Goal: Communication & Community: Answer question/provide support

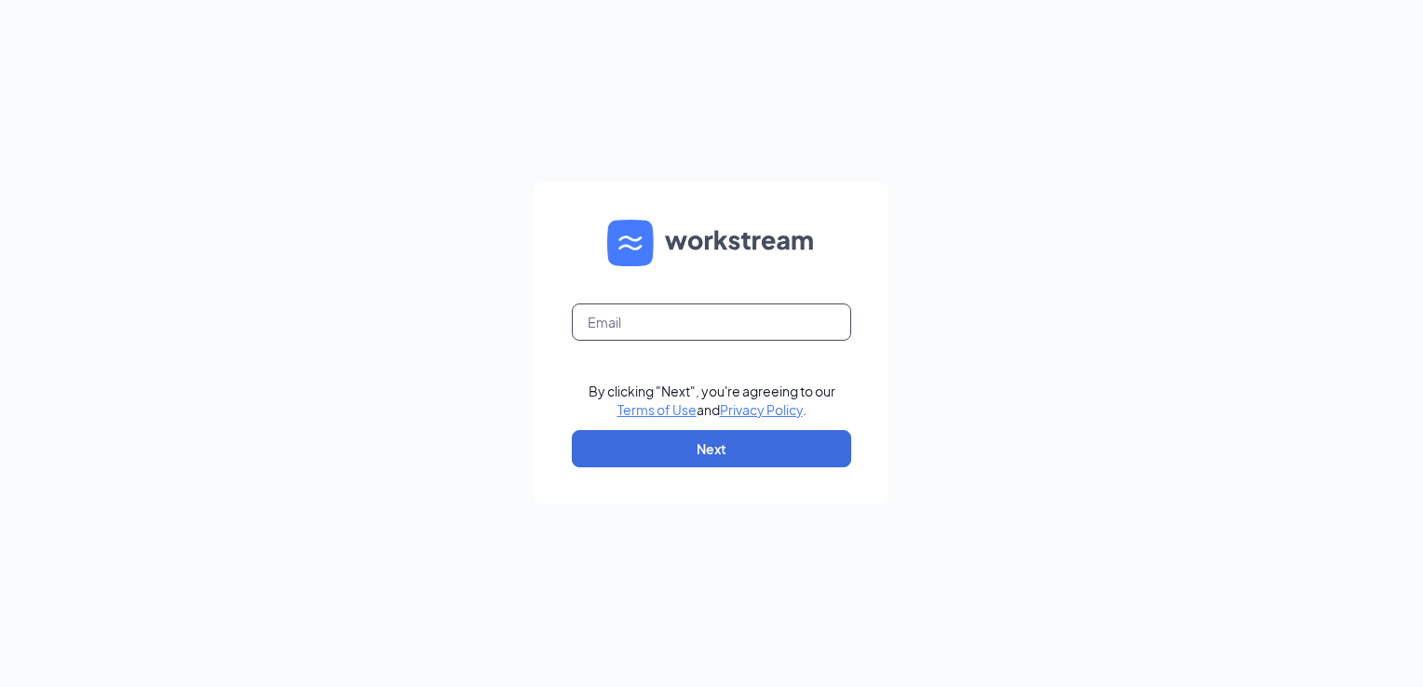
click at [774, 329] on input "text" at bounding box center [711, 322] width 279 height 37
type input "[EMAIL_ADDRESS][DOMAIN_NAME]"
click at [784, 452] on button "Next" at bounding box center [711, 448] width 279 height 37
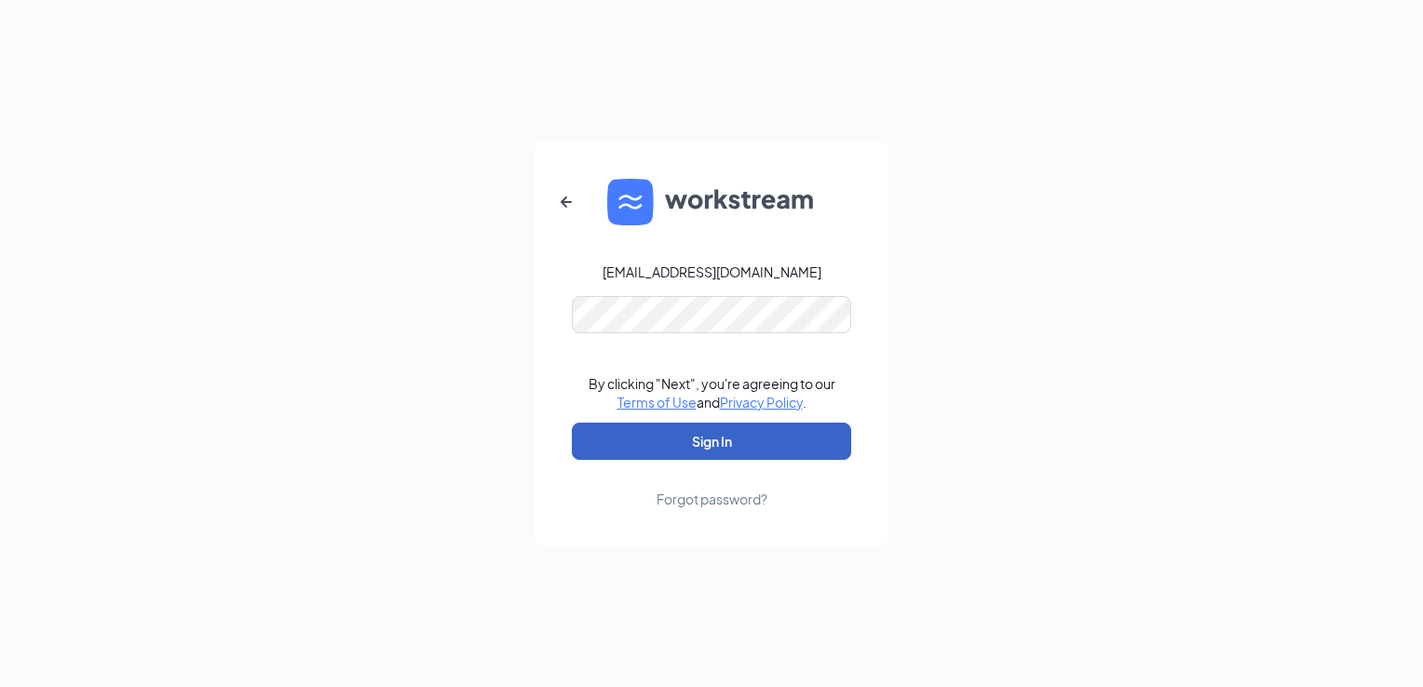
click at [640, 450] on button "Sign In" at bounding box center [711, 441] width 279 height 37
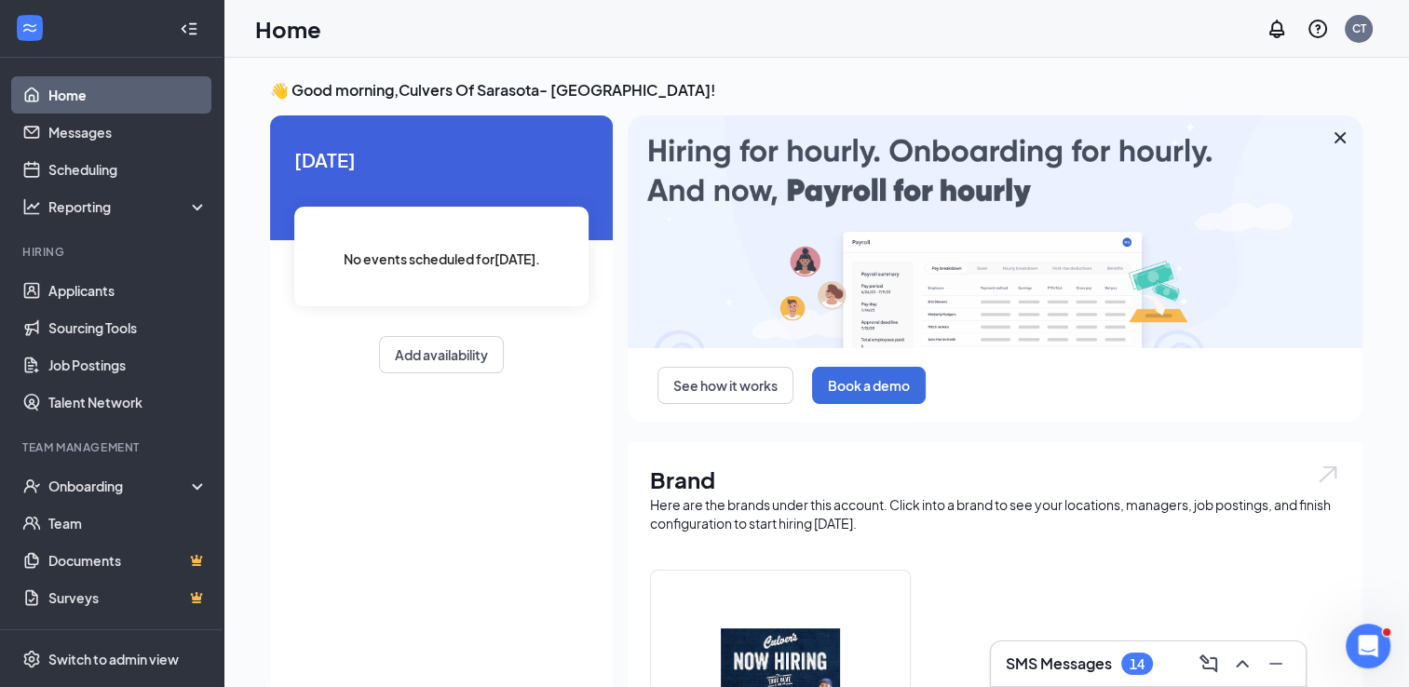
click at [1125, 657] on div "14" at bounding box center [1137, 664] width 32 height 22
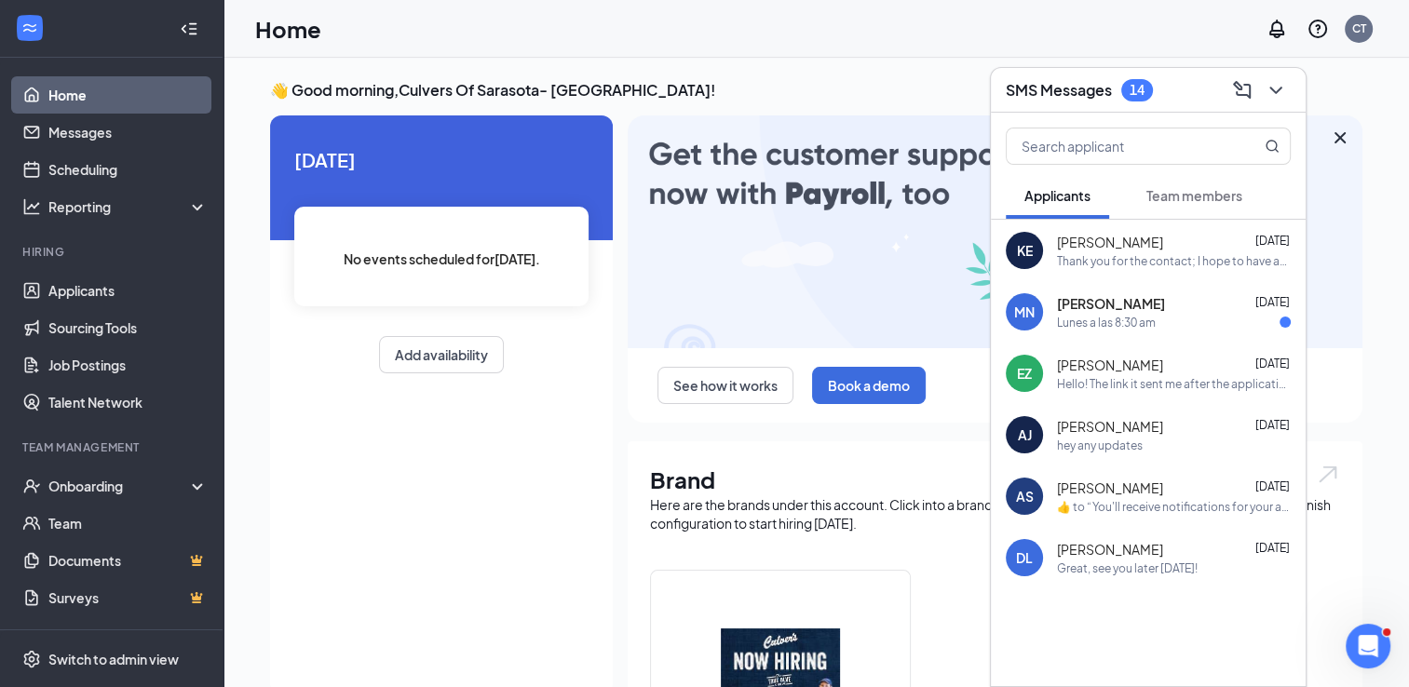
click at [1159, 331] on div "MN Maylin Naranjo Oct 10 Lunes a las 8:30 am" at bounding box center [1148, 311] width 315 height 61
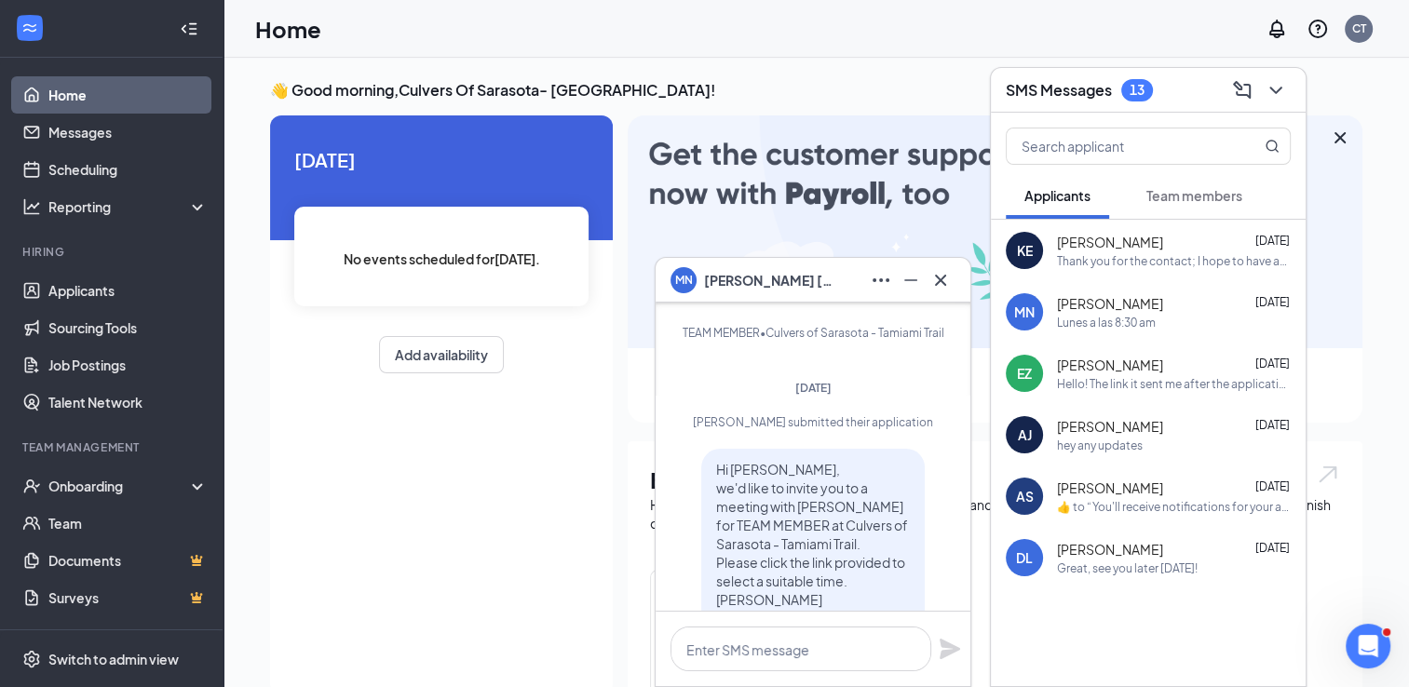
scroll to position [-272, 0]
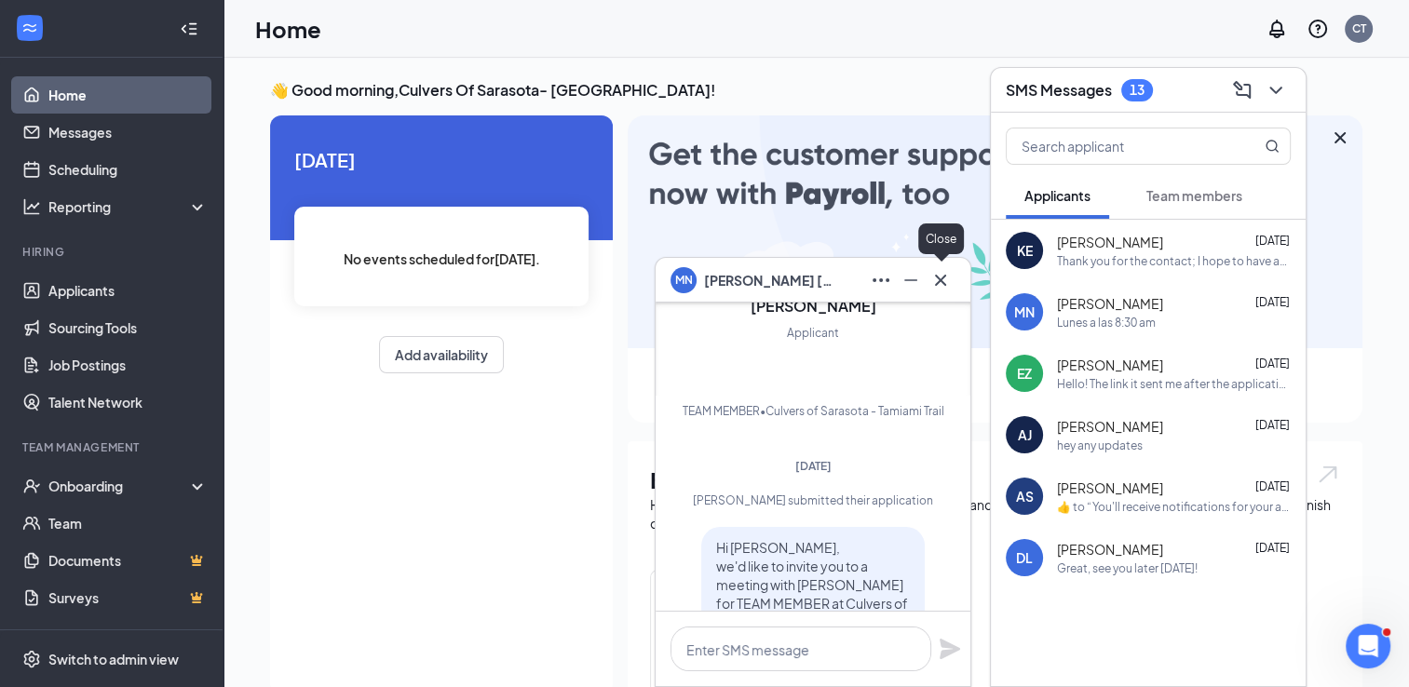
click at [942, 286] on icon "Cross" at bounding box center [940, 280] width 22 height 22
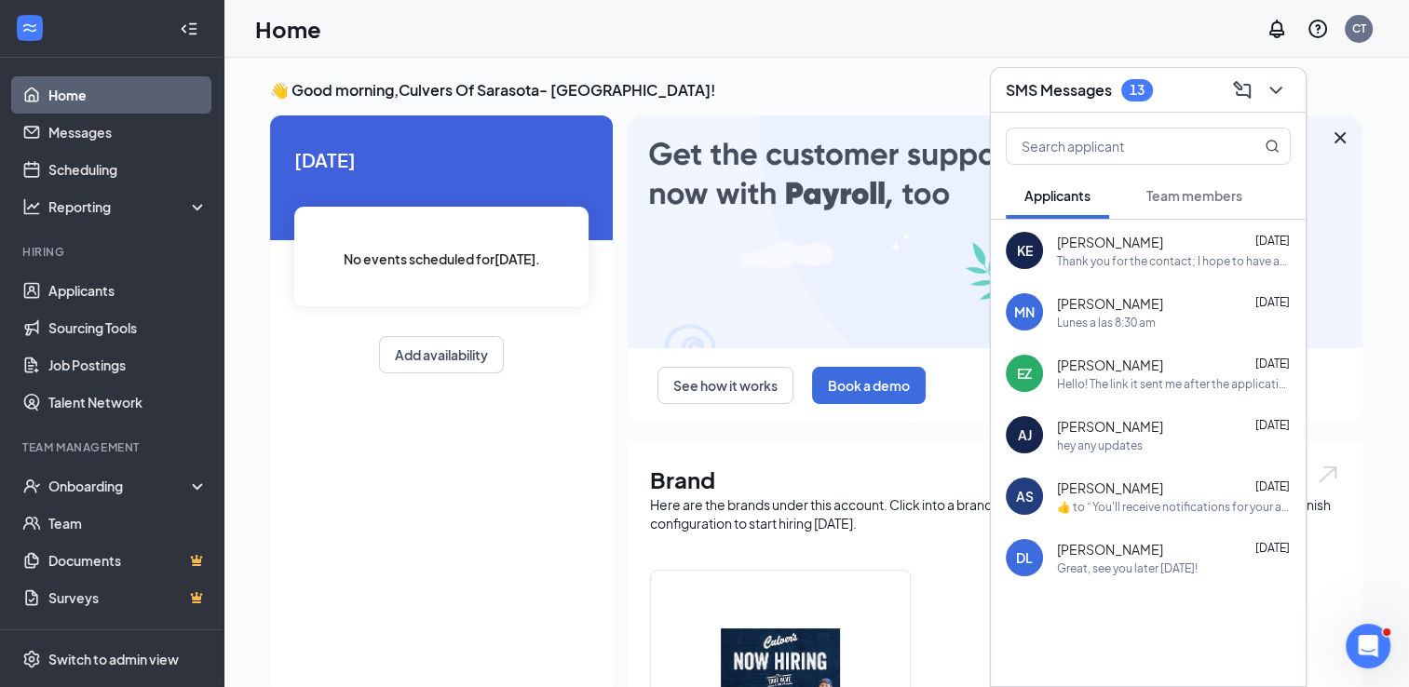
click at [1143, 196] on button "Team members" at bounding box center [1194, 195] width 133 height 47
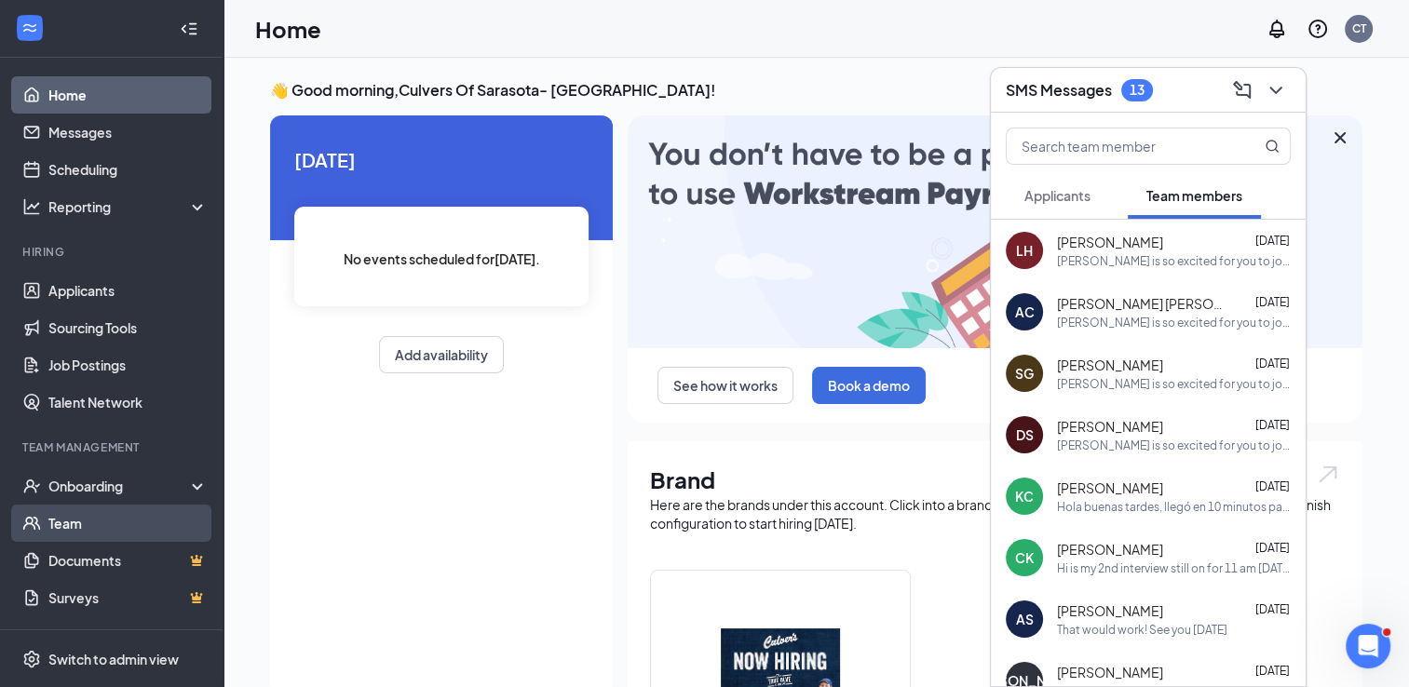
click at [90, 534] on link "Team" at bounding box center [127, 523] width 159 height 37
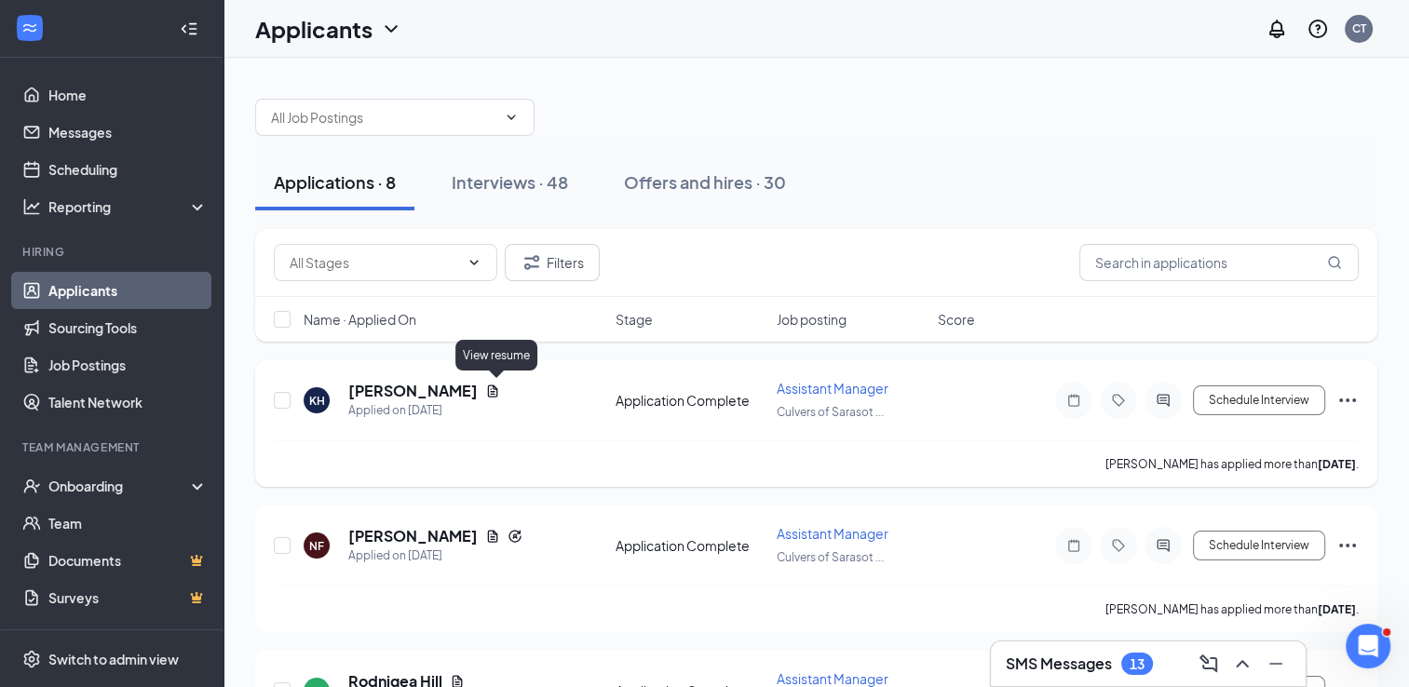
click at [494, 392] on icon "Document" at bounding box center [492, 391] width 15 height 15
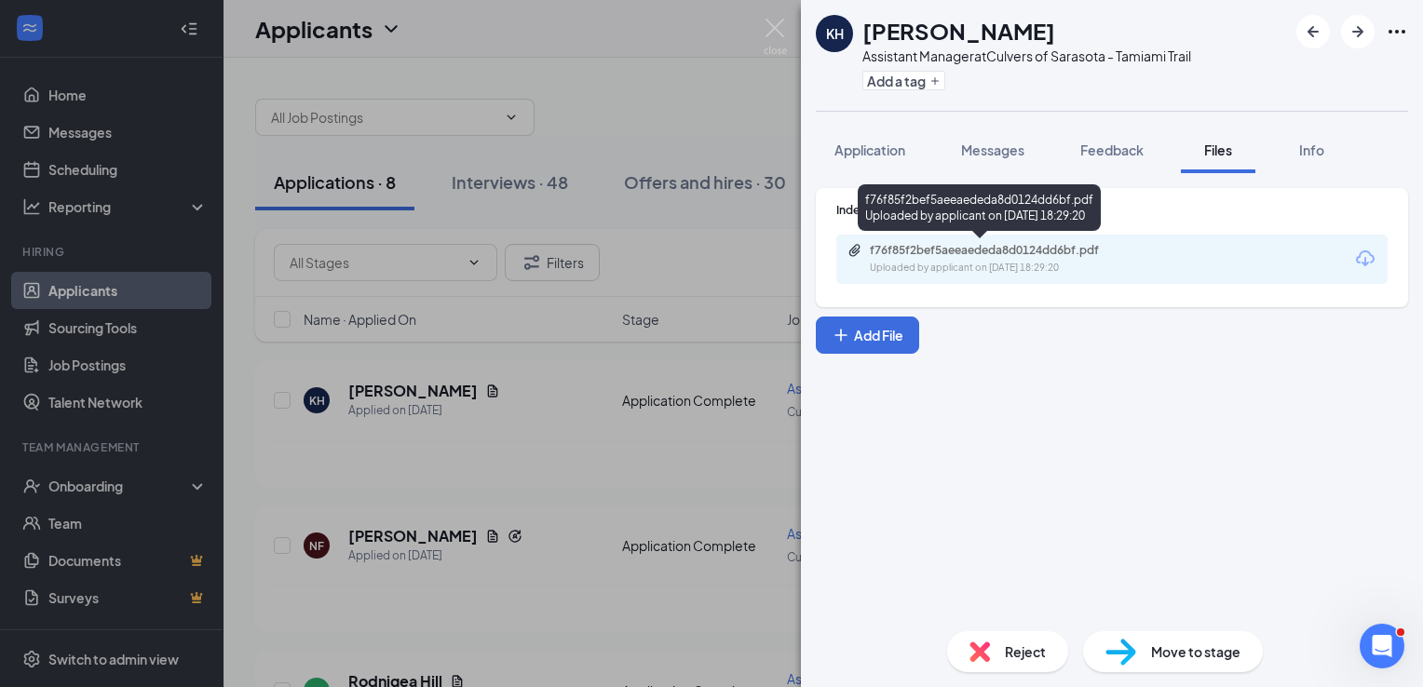
click at [921, 274] on div "Uploaded by applicant on [DATE] 18:29:20" at bounding box center [1009, 268] width 279 height 15
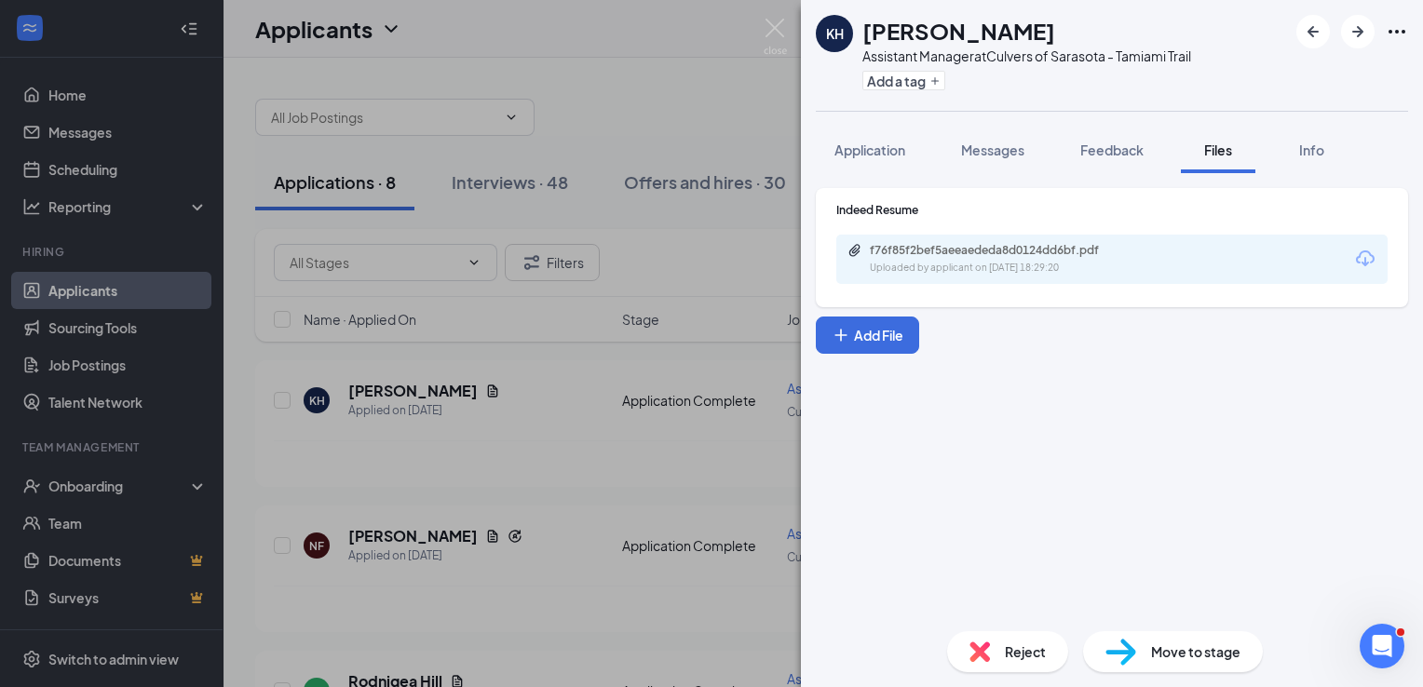
click at [618, 443] on div "KH [PERSON_NAME] Assistant Manager at [GEOGRAPHIC_DATA] of Sarasota - Tamiami T…" at bounding box center [711, 343] width 1423 height 687
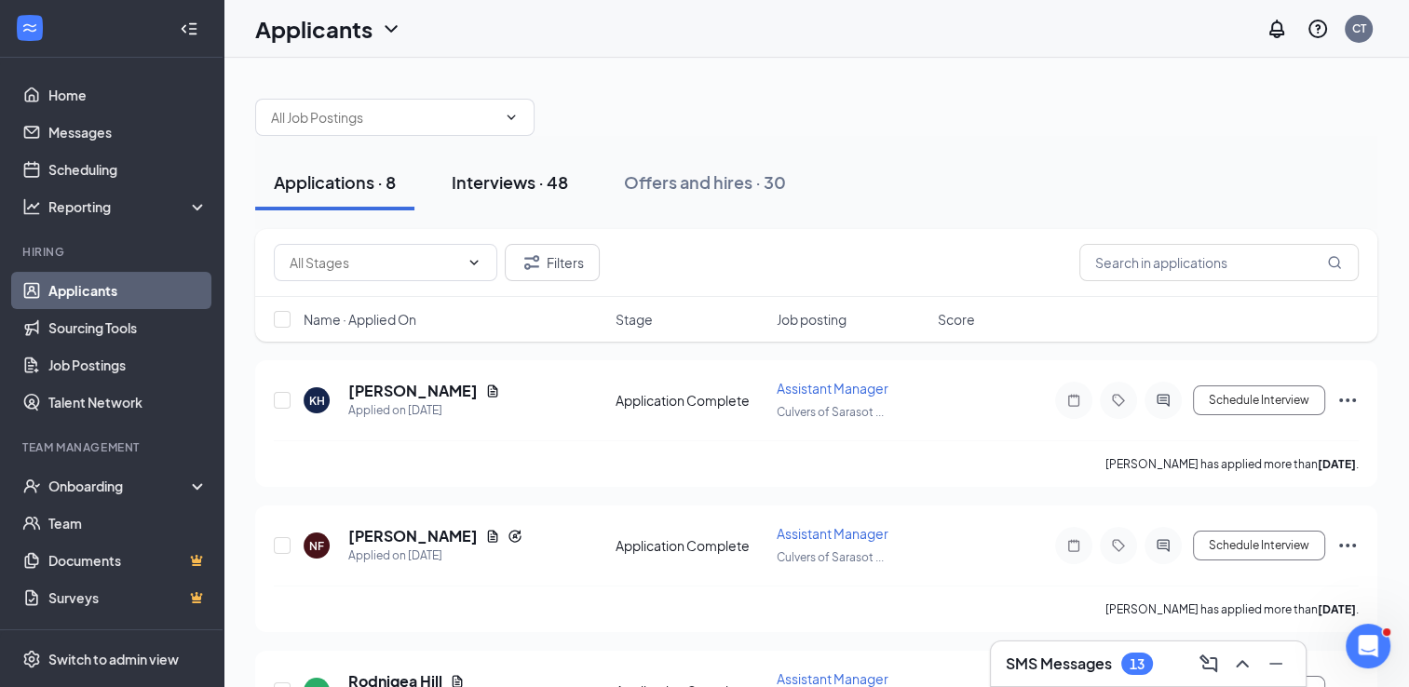
click at [523, 192] on div "Interviews · 48" at bounding box center [510, 181] width 116 height 23
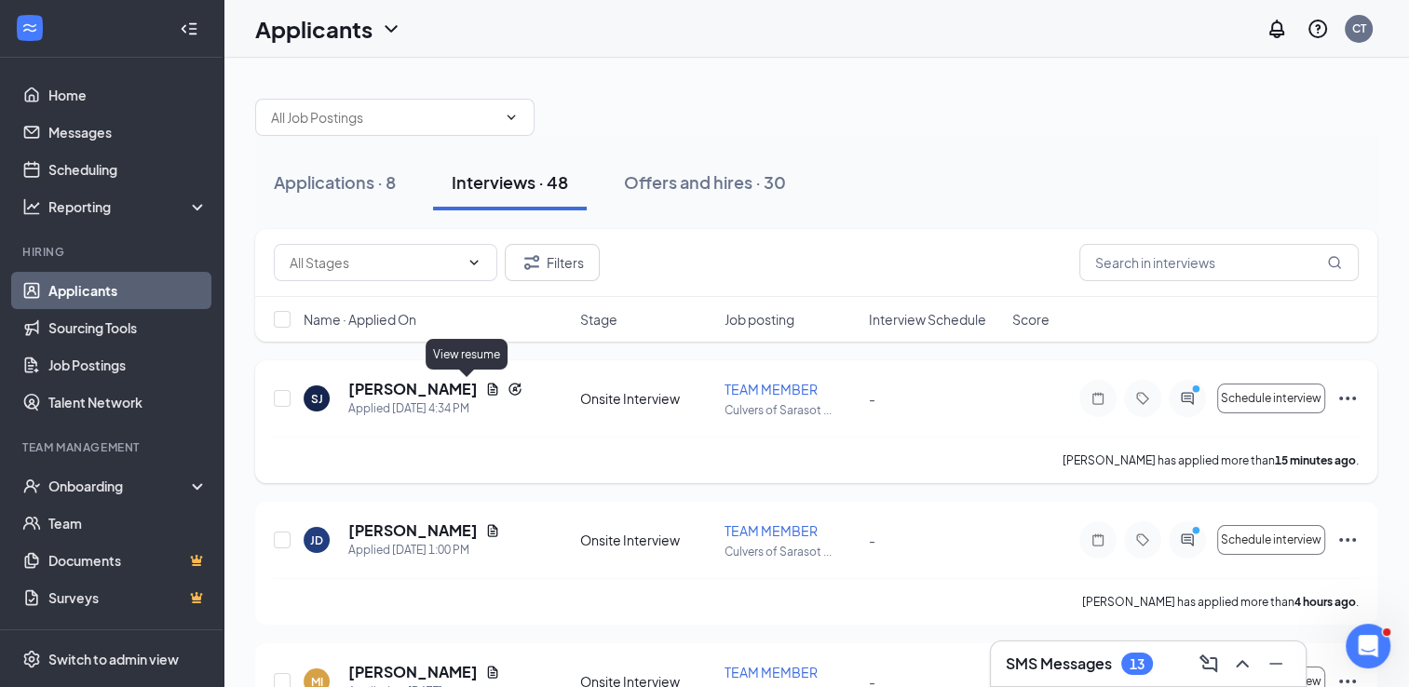
click at [485, 393] on icon "Document" at bounding box center [492, 389] width 15 height 15
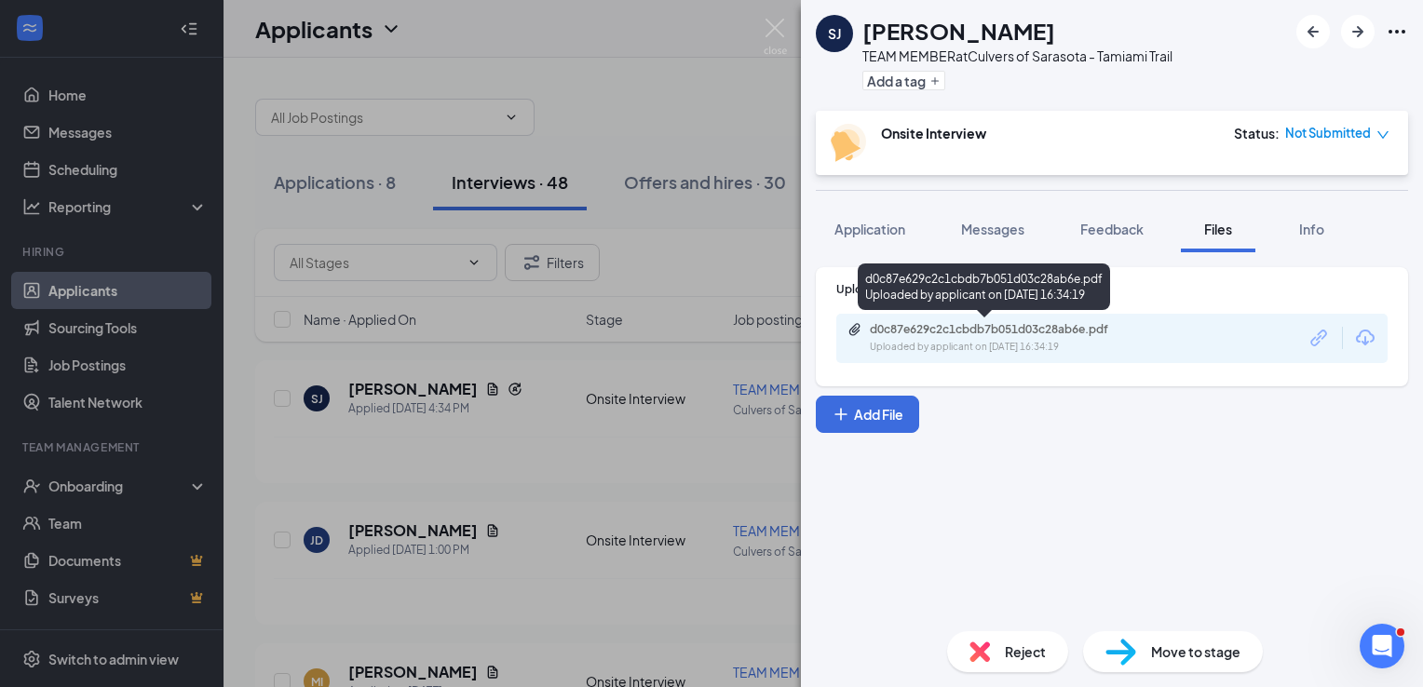
click at [1065, 331] on div "d0c87e629c2c1cbdb7b051d03c28ab6e.pdf" at bounding box center [1000, 329] width 261 height 15
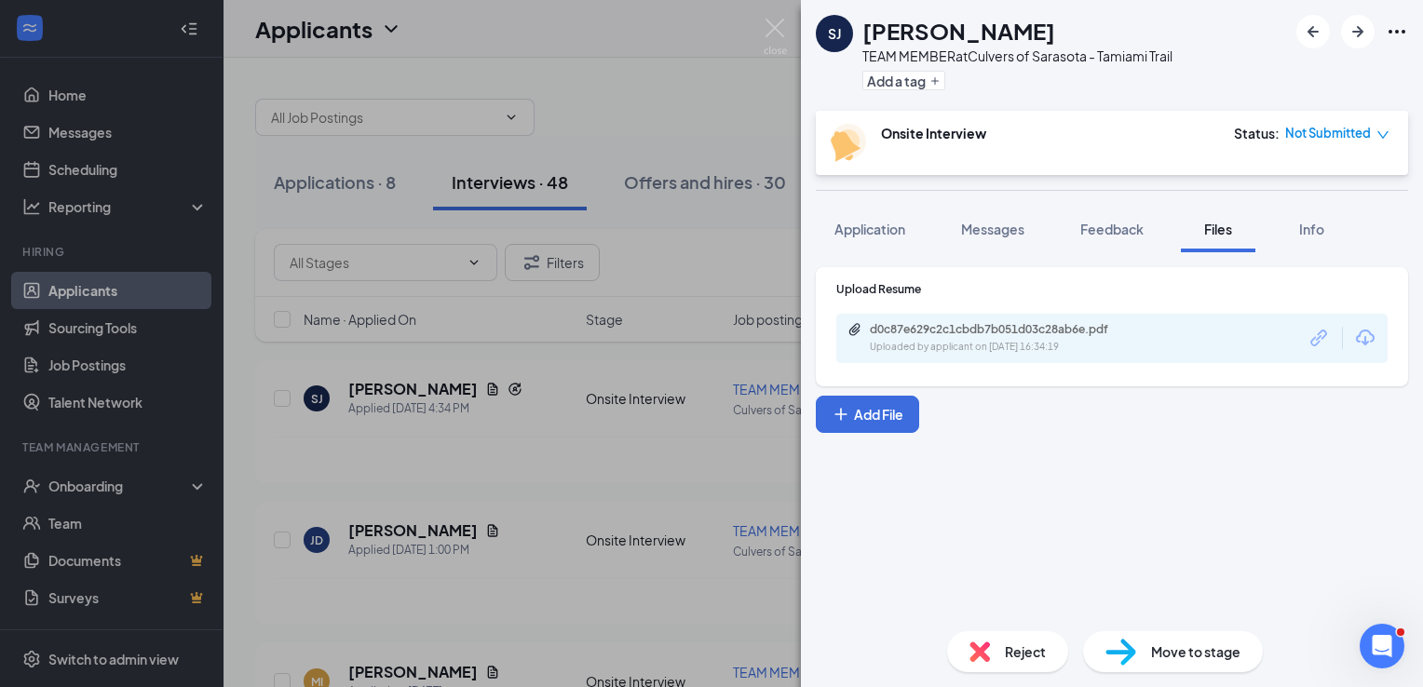
click at [696, 318] on div "[PERSON_NAME] TEAM MEMBER at Culvers of Sarasota - Tamiami Trail Add a tag Onsi…" at bounding box center [711, 343] width 1423 height 687
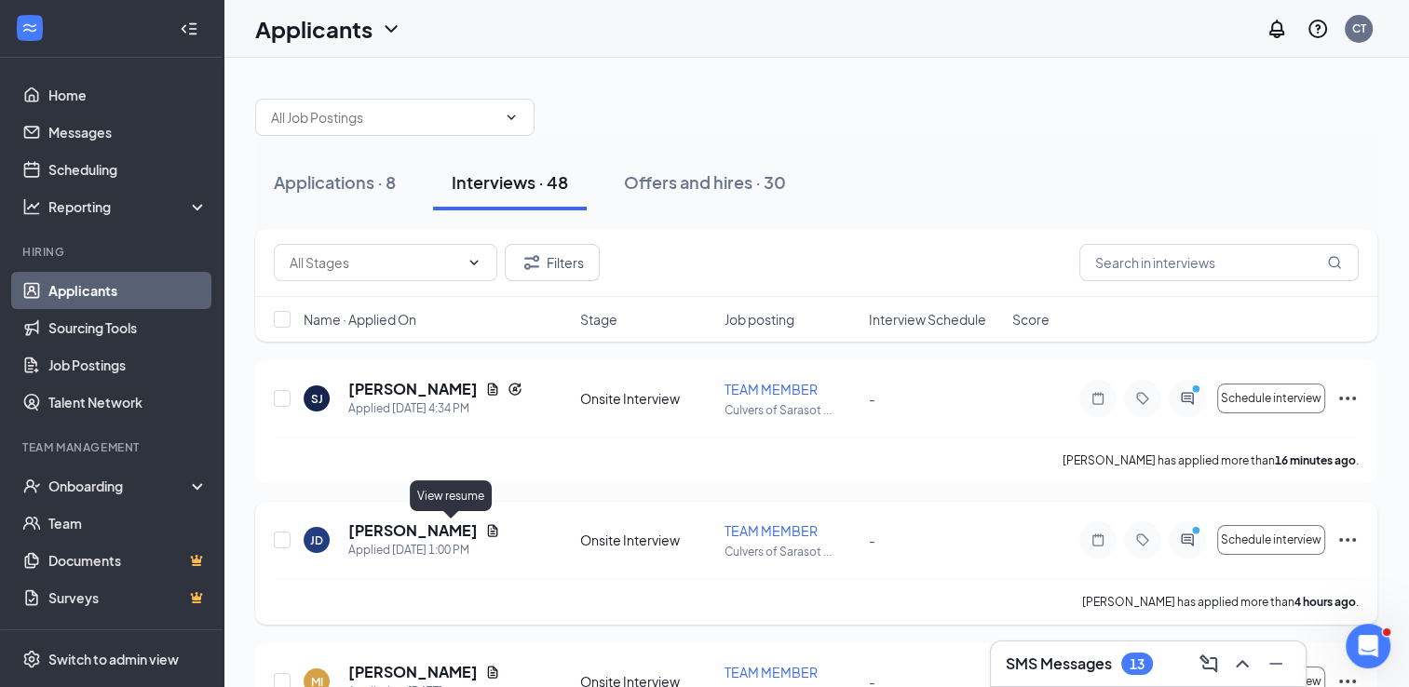
click at [485, 529] on icon "Document" at bounding box center [492, 530] width 15 height 15
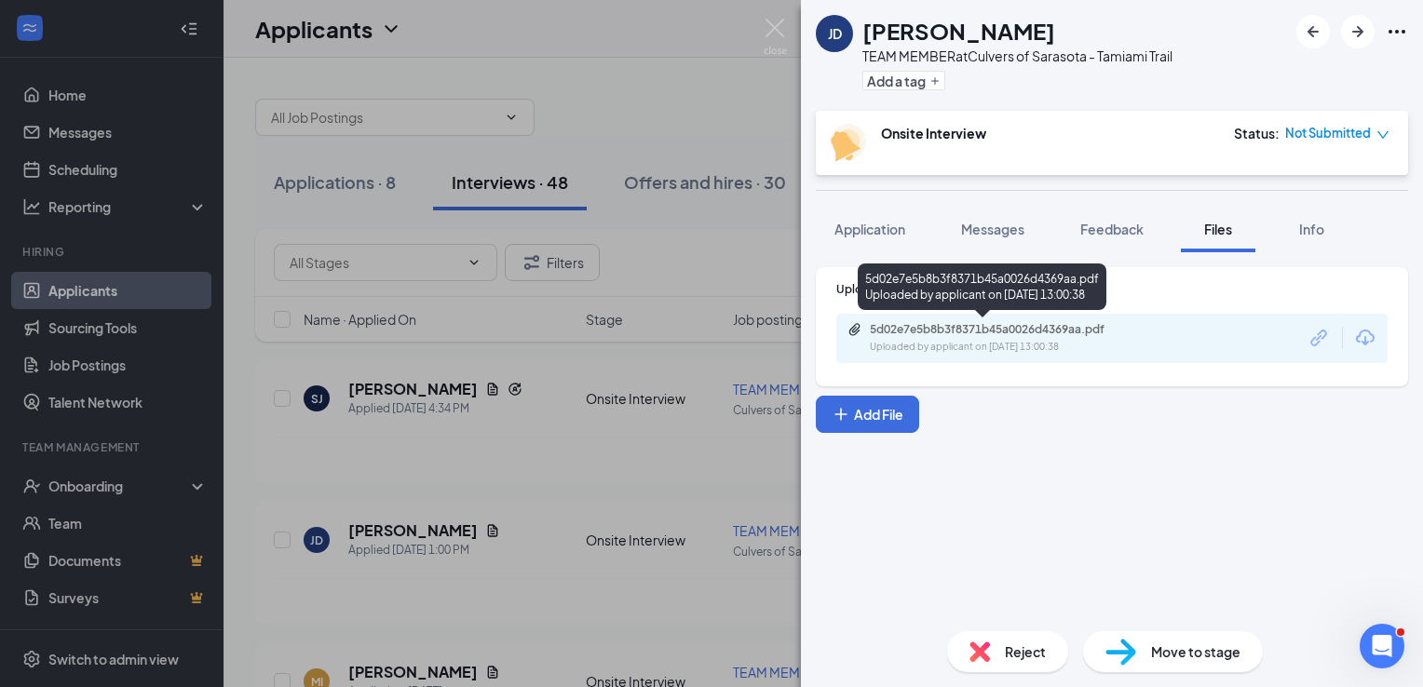
click at [1032, 330] on div "5d02e7e5b8b3f8371b45a0026d4369aa.pdf" at bounding box center [1000, 329] width 261 height 15
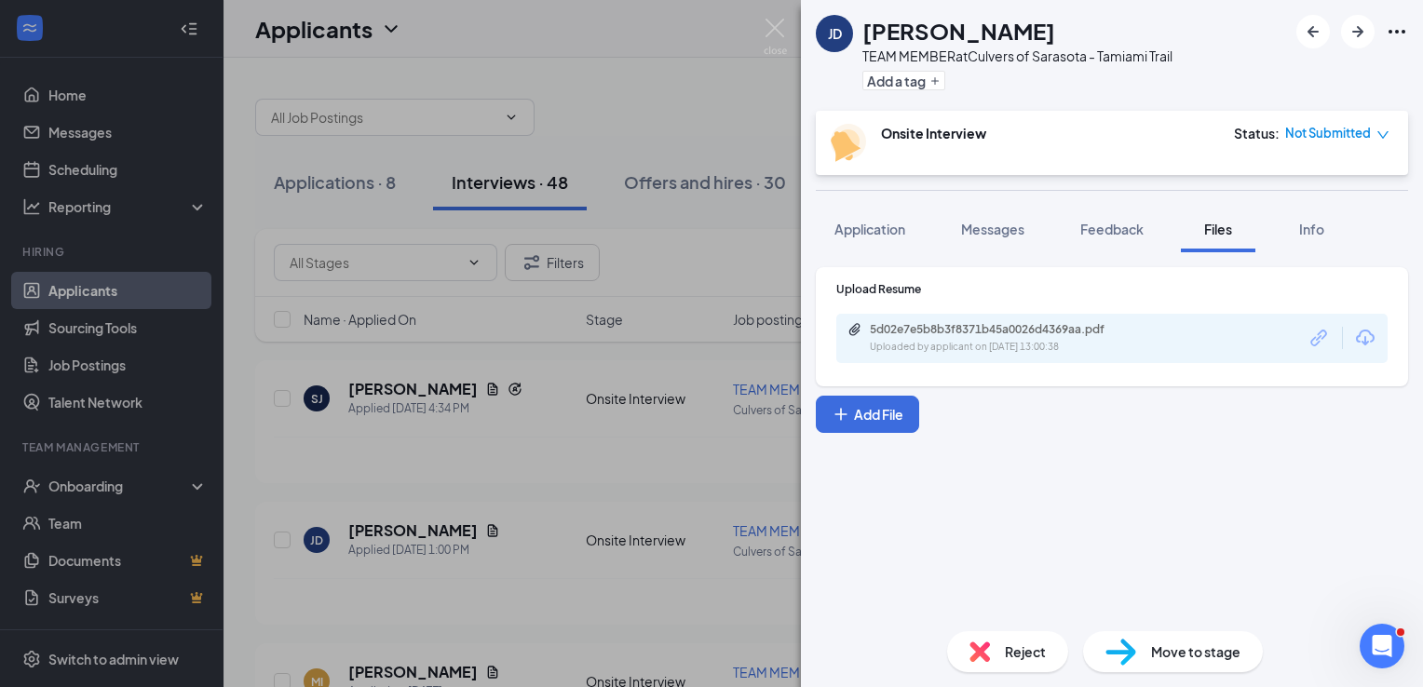
click at [790, 33] on div "[PERSON_NAME] TEAM MEMBER at Culvers of Sarasota - Tamiami Trail Add a tag Onsi…" at bounding box center [711, 343] width 1423 height 687
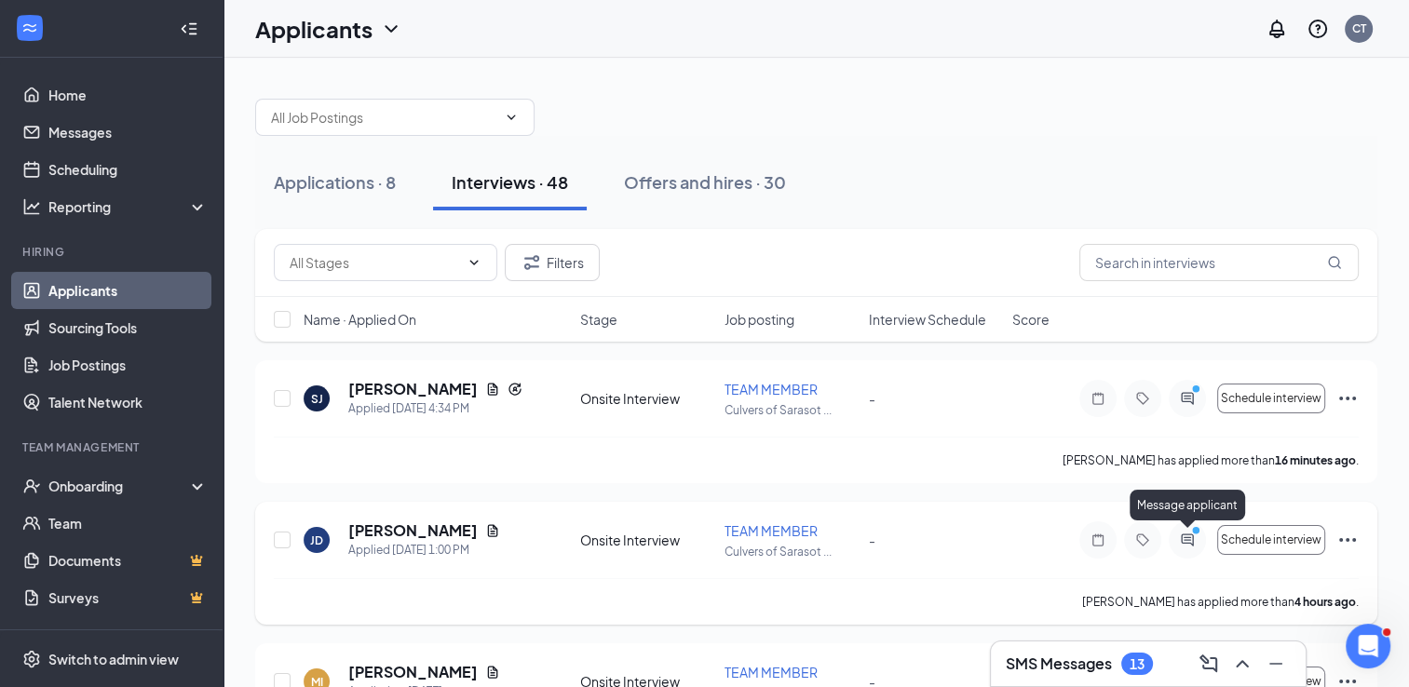
click at [1192, 527] on div "Message applicant" at bounding box center [1187, 509] width 115 height 38
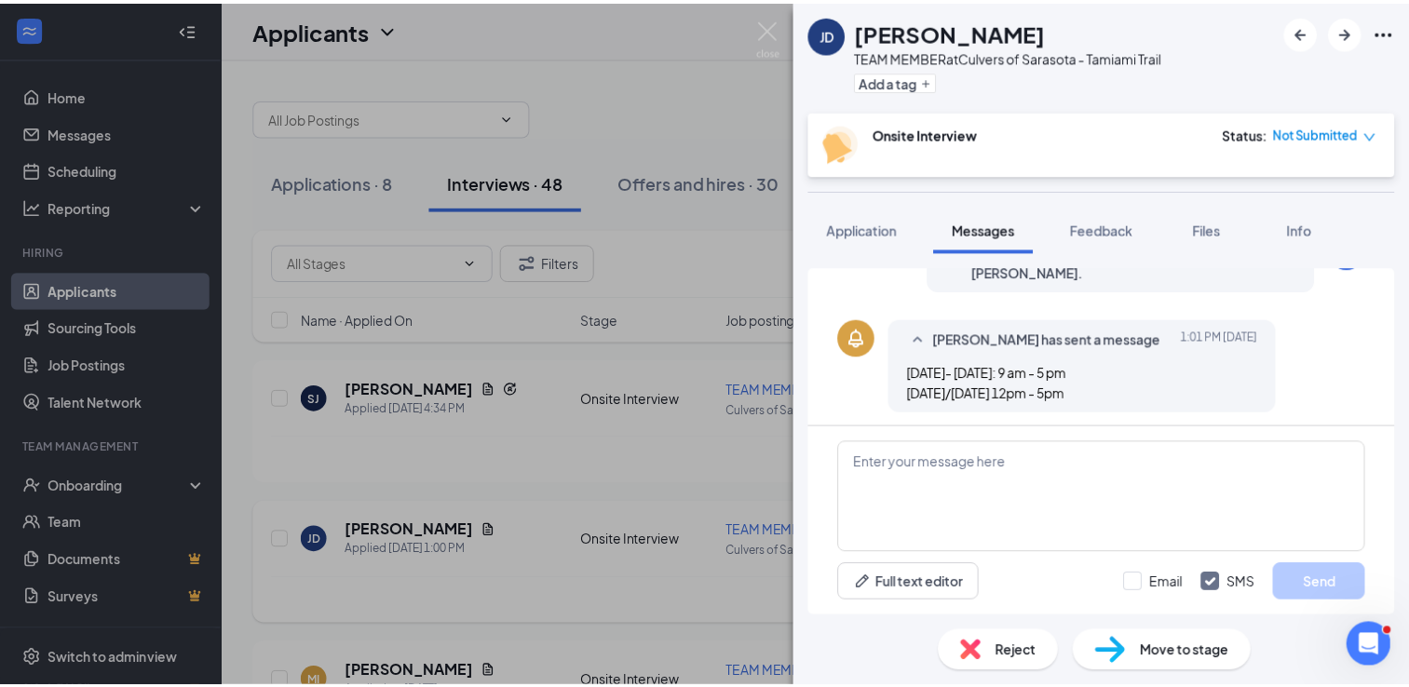
scroll to position [332, 0]
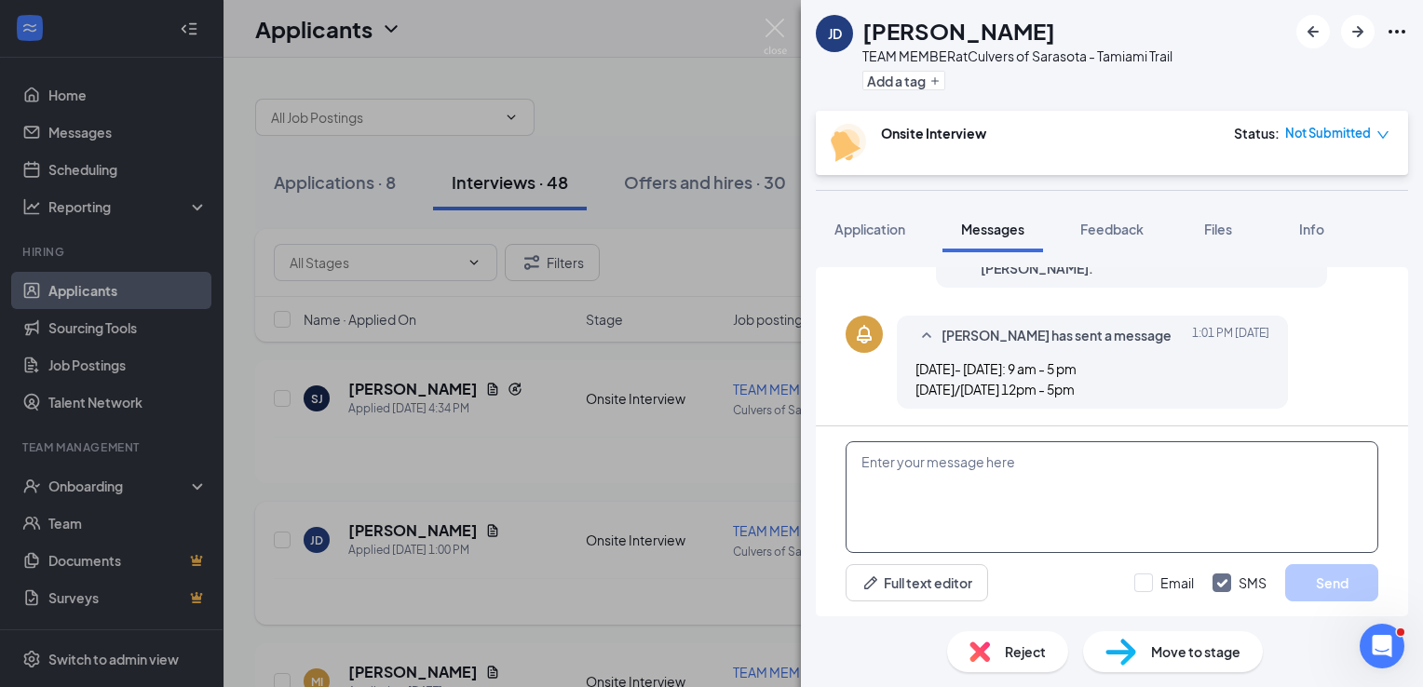
click at [1031, 512] on textarea at bounding box center [1112, 497] width 533 height 112
type textarea "Hi [PERSON_NAME], this is Yair with [PERSON_NAME]"
click at [784, 34] on img at bounding box center [775, 37] width 23 height 36
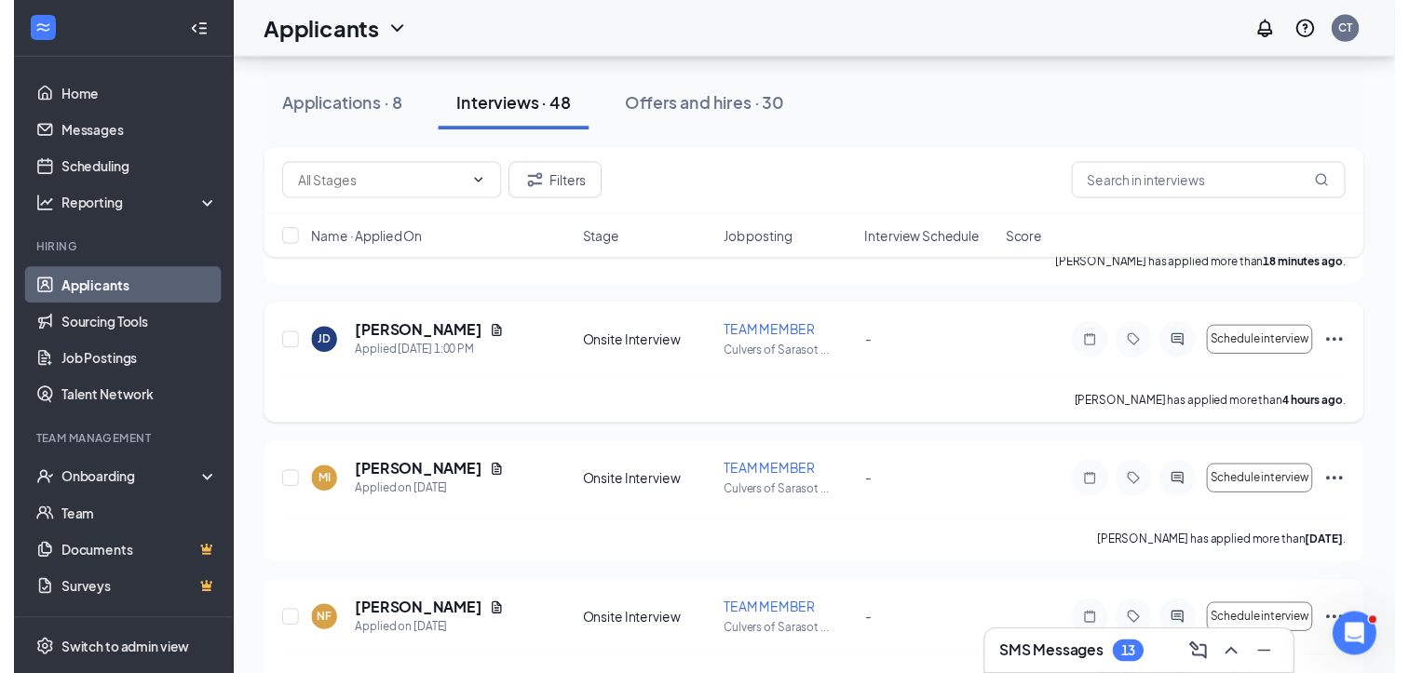
scroll to position [194, 0]
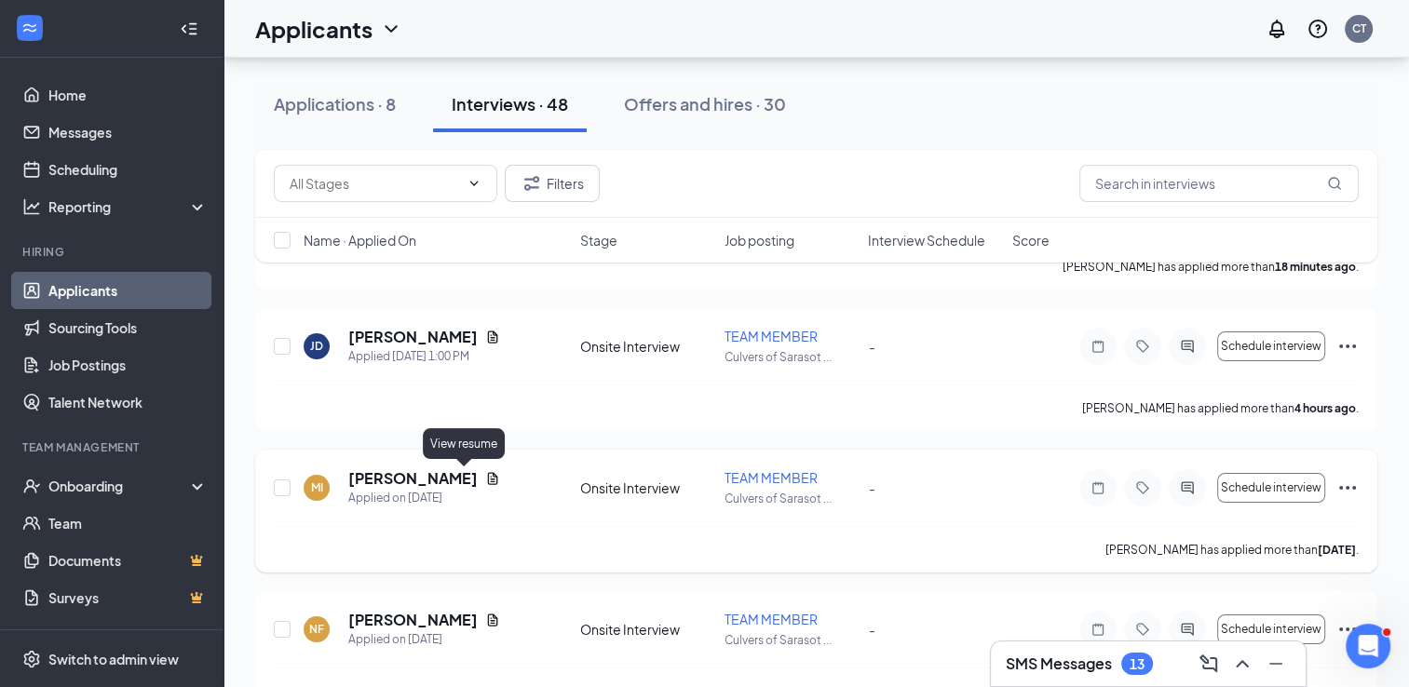
click at [488, 475] on icon "Document" at bounding box center [493, 478] width 10 height 12
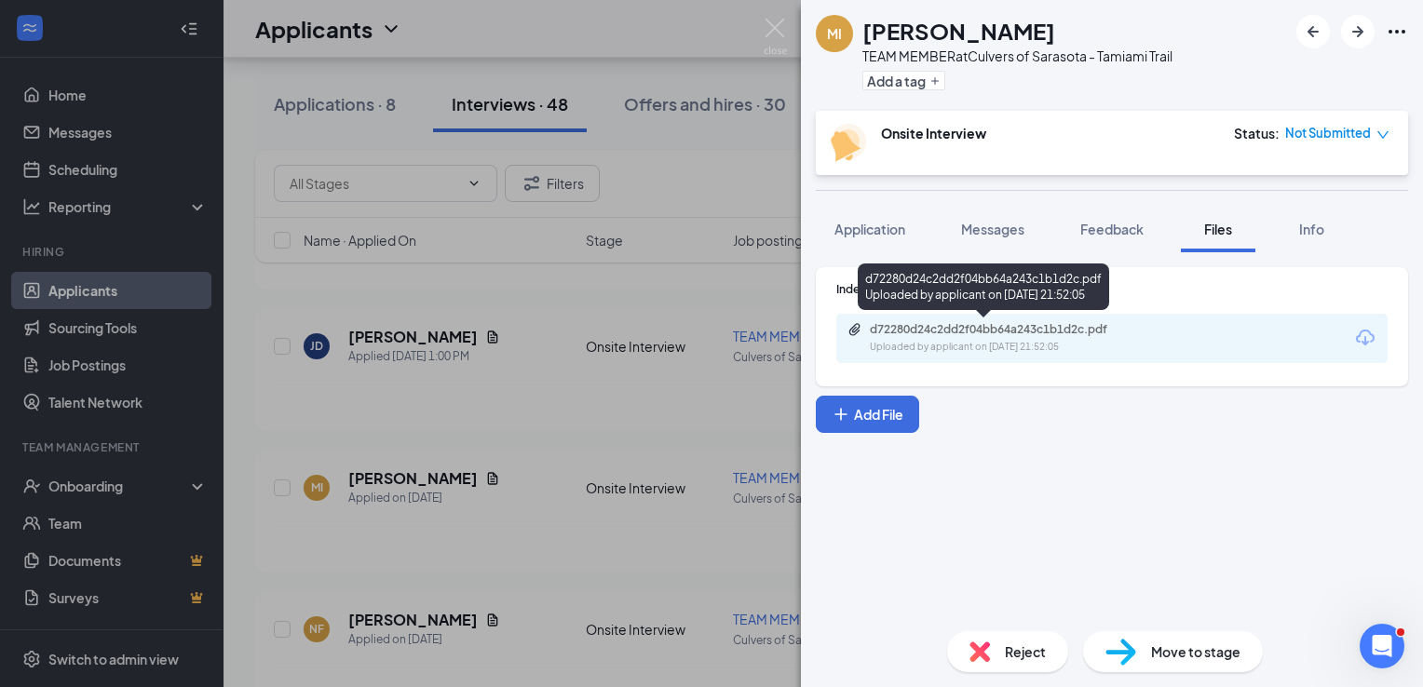
click at [1058, 335] on div "d72280d24c2dd2f04bb64a243c1b1d2c.pdf" at bounding box center [1000, 329] width 261 height 15
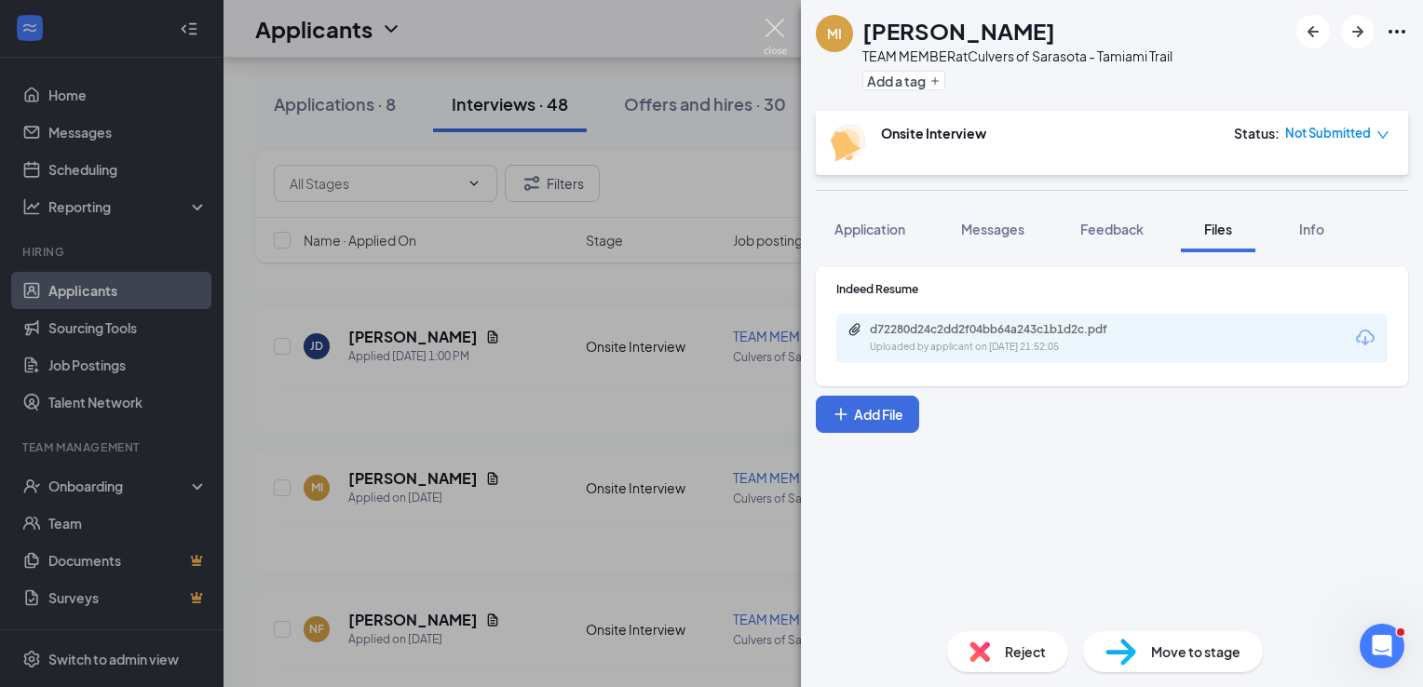
click at [766, 32] on img at bounding box center [775, 37] width 23 height 36
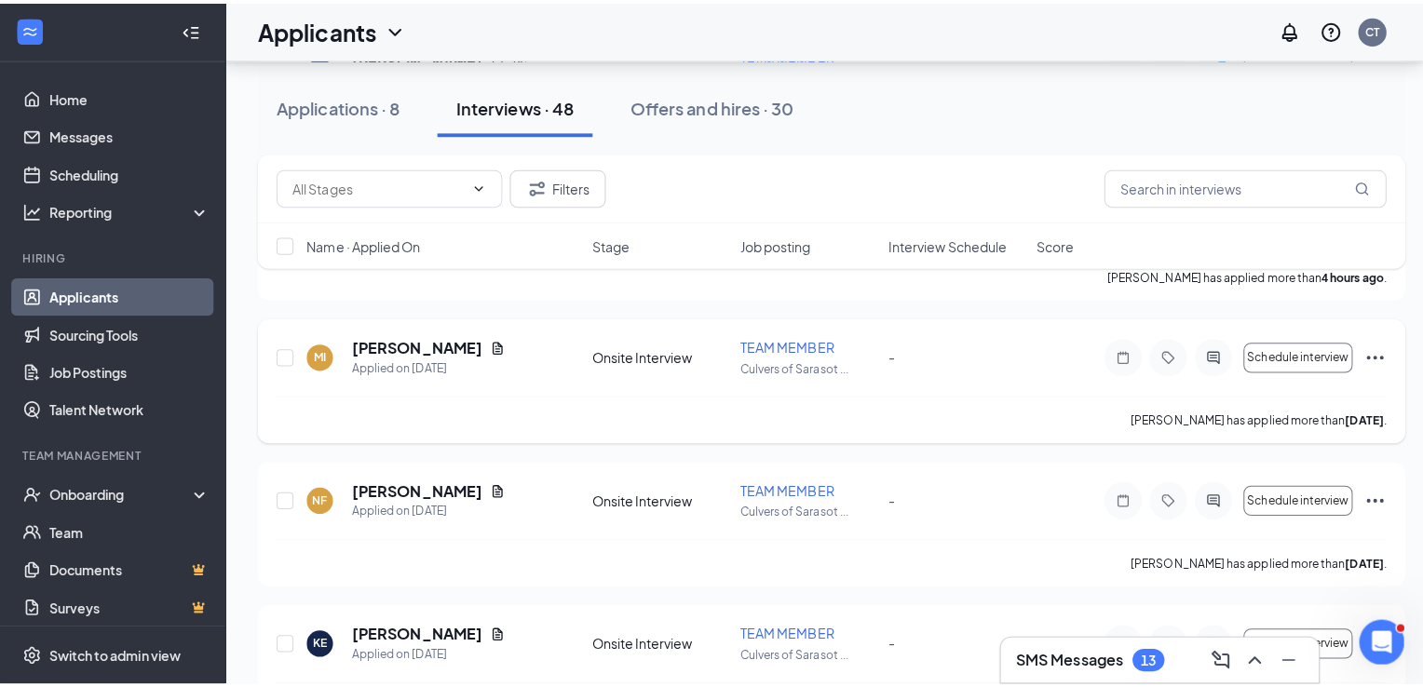
scroll to position [332, 0]
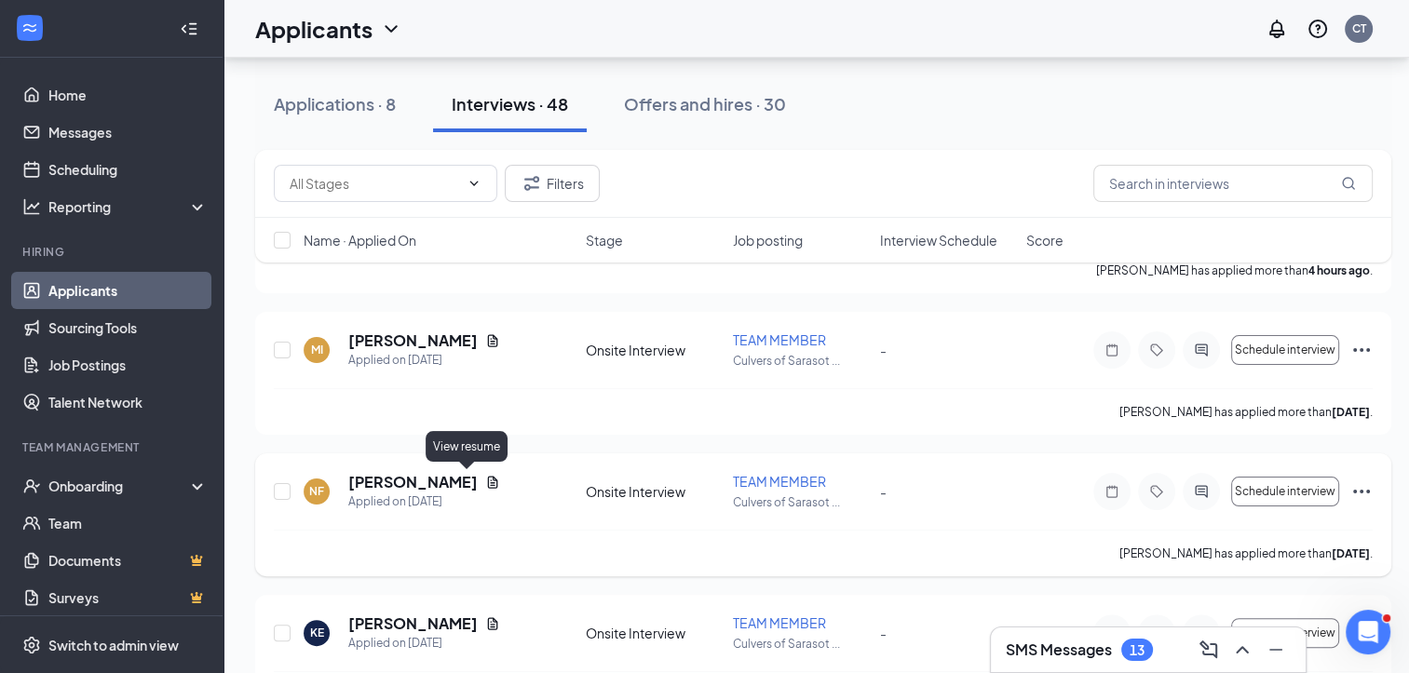
click at [488, 482] on icon "Document" at bounding box center [493, 482] width 10 height 12
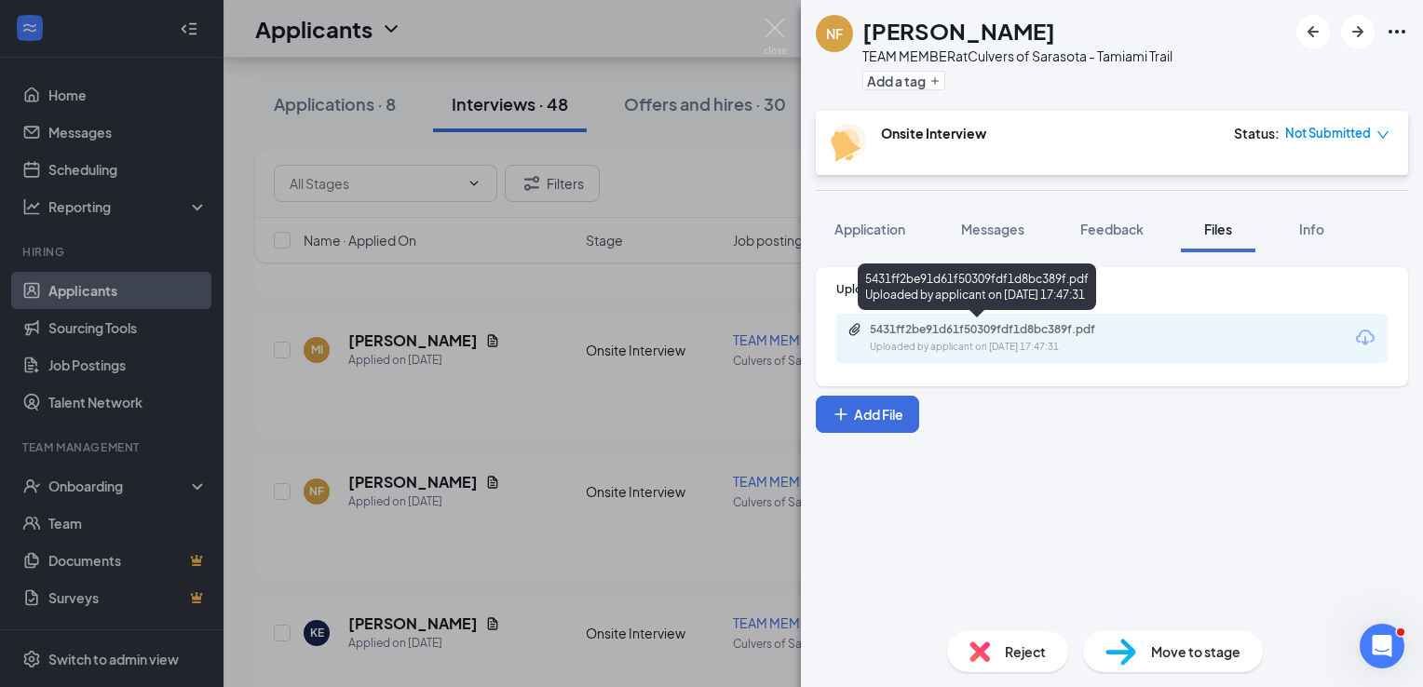
click at [1009, 332] on div "5431ff2be91d61f50309fdf1d8bc389f.pdf" at bounding box center [1000, 329] width 261 height 15
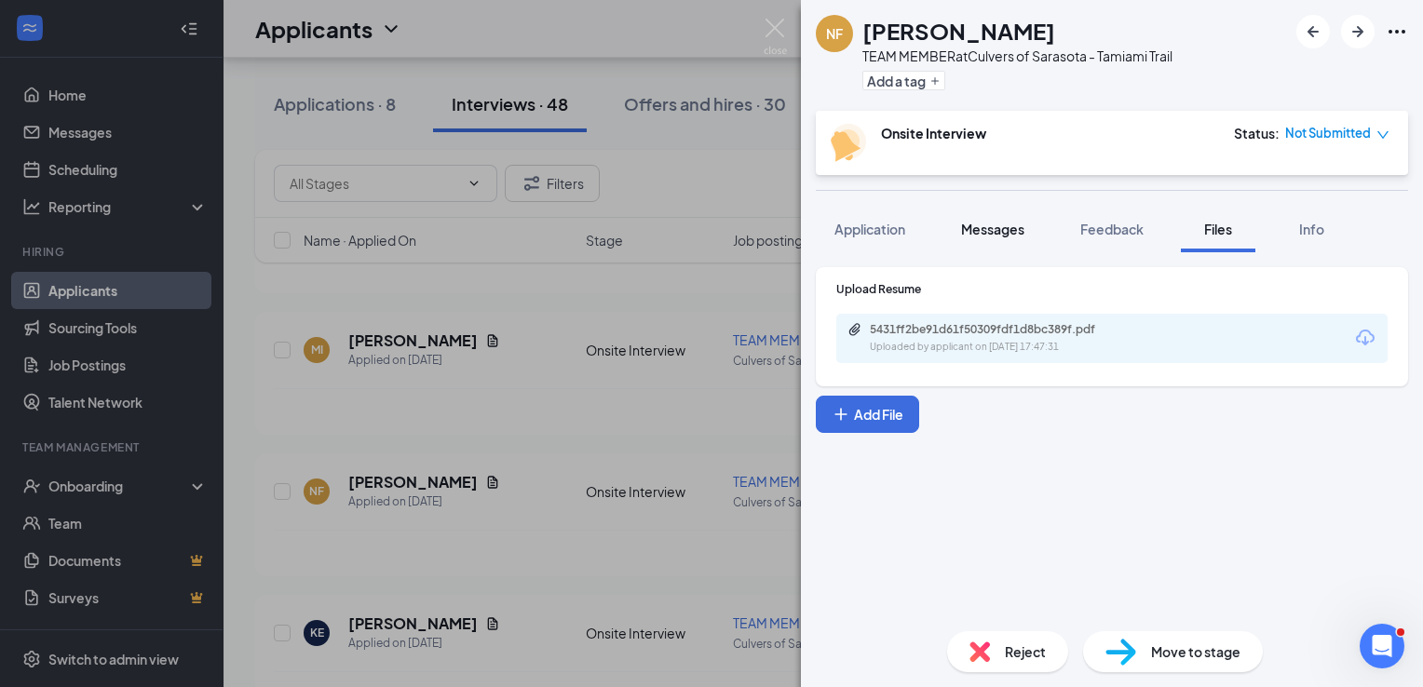
click at [990, 224] on span "Messages" at bounding box center [992, 229] width 63 height 17
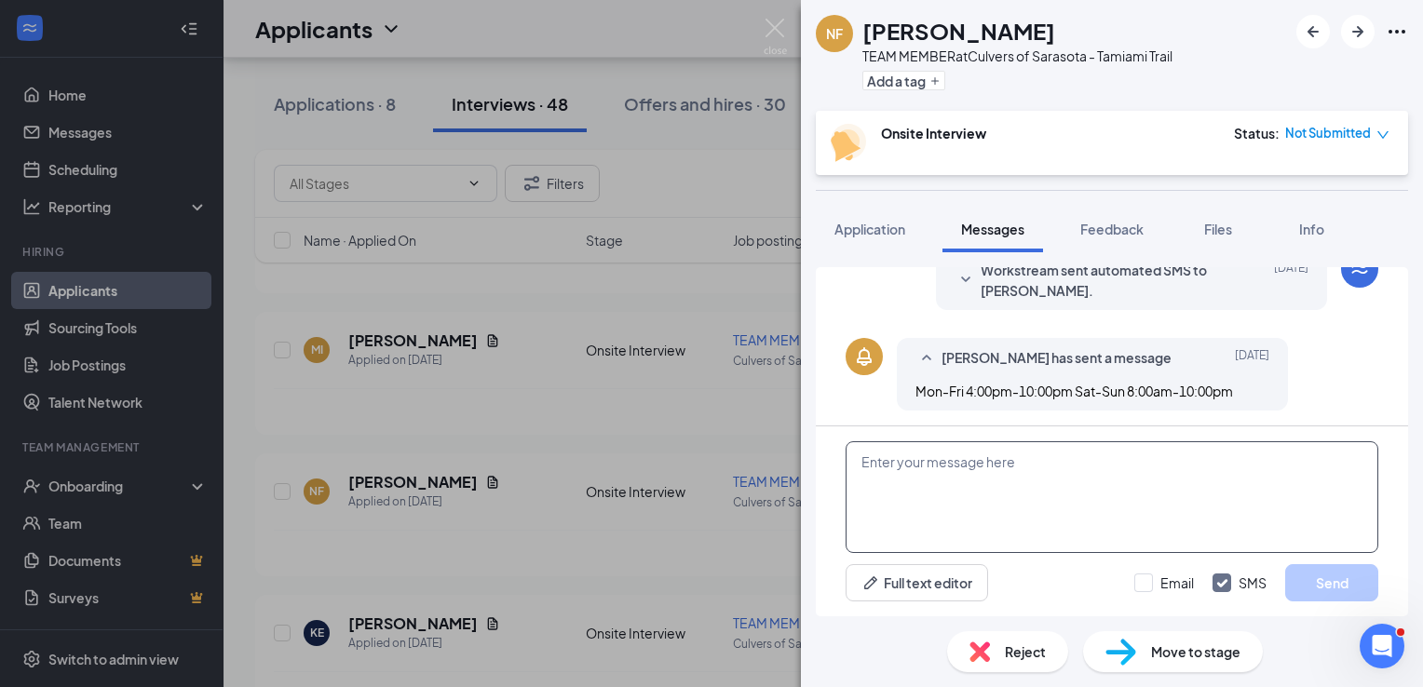
scroll to position [312, 0]
click at [1039, 505] on textarea at bounding box center [1112, 497] width 533 height 112
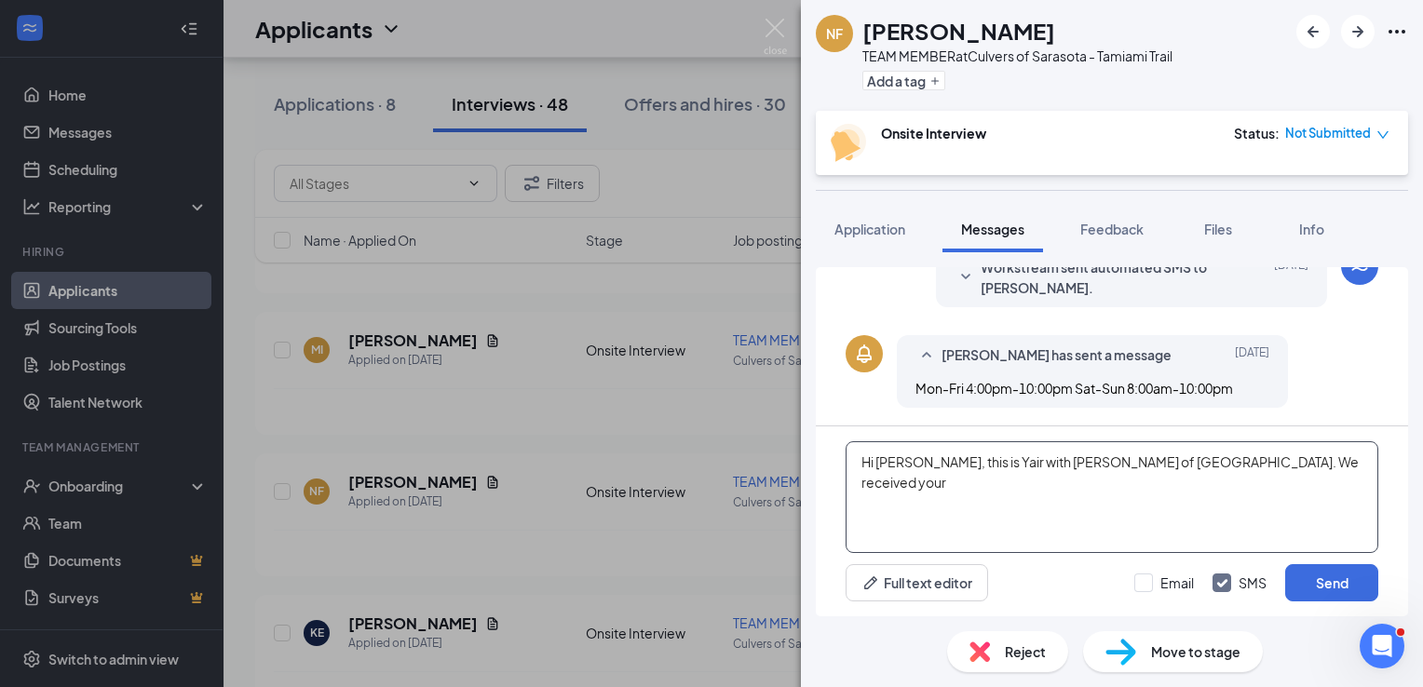
click at [1264, 460] on textarea "Hi [PERSON_NAME], this is Yair with [PERSON_NAME] of [GEOGRAPHIC_DATA]. We rece…" at bounding box center [1112, 497] width 533 height 112
type textarea "Hi [PERSON_NAME], this is Yair with [PERSON_NAME] of [GEOGRAPHIC_DATA]. We rece…"
click at [1336, 587] on button "Send" at bounding box center [1331, 582] width 93 height 37
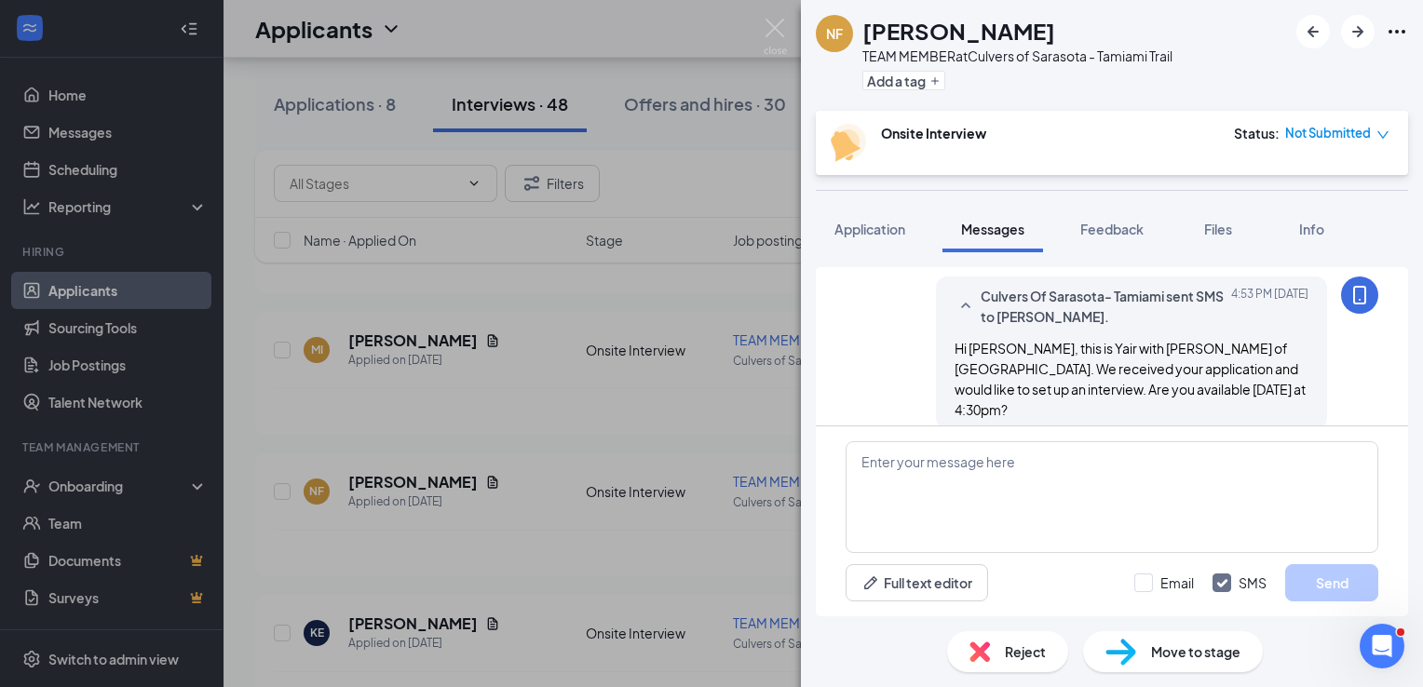
scroll to position [472, 0]
click at [782, 34] on img at bounding box center [775, 37] width 23 height 36
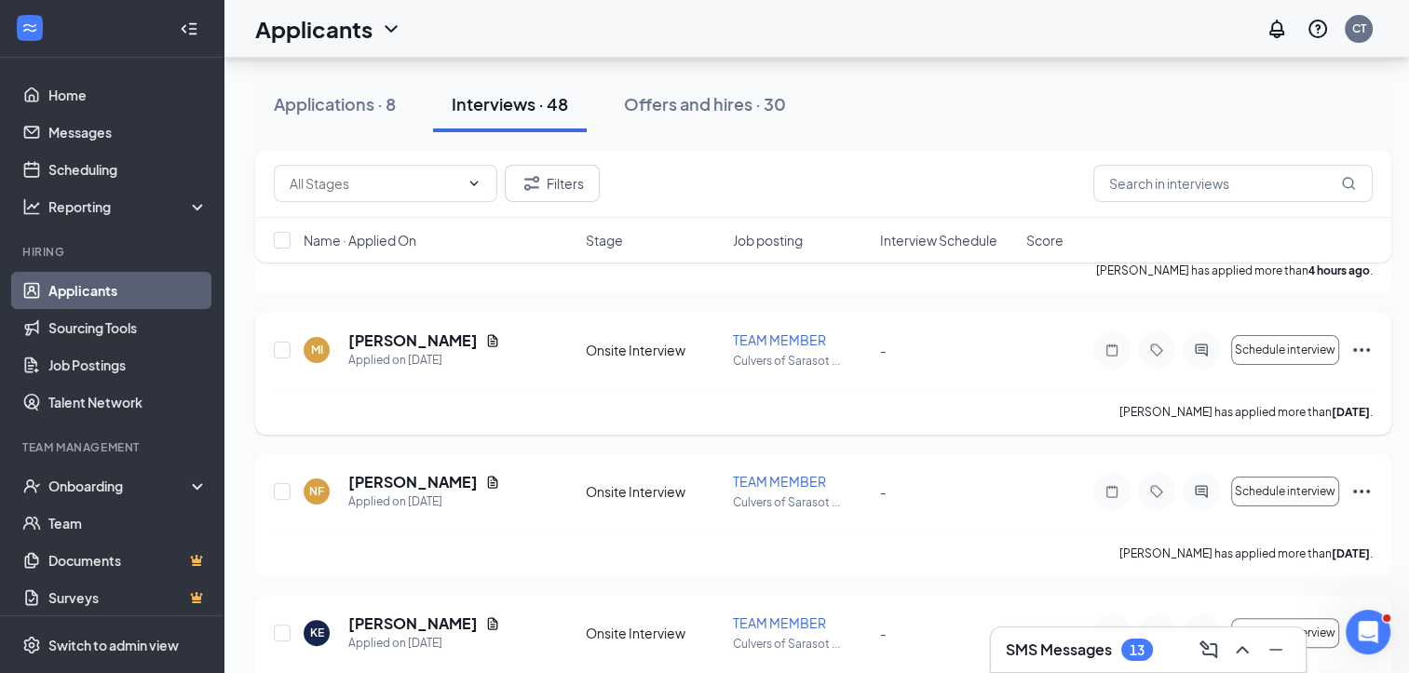
click at [1016, 397] on div "[PERSON_NAME] has applied more than [DATE] ." at bounding box center [823, 411] width 1099 height 47
click at [1203, 348] on icon "ActiveChat" at bounding box center [1201, 350] width 22 height 15
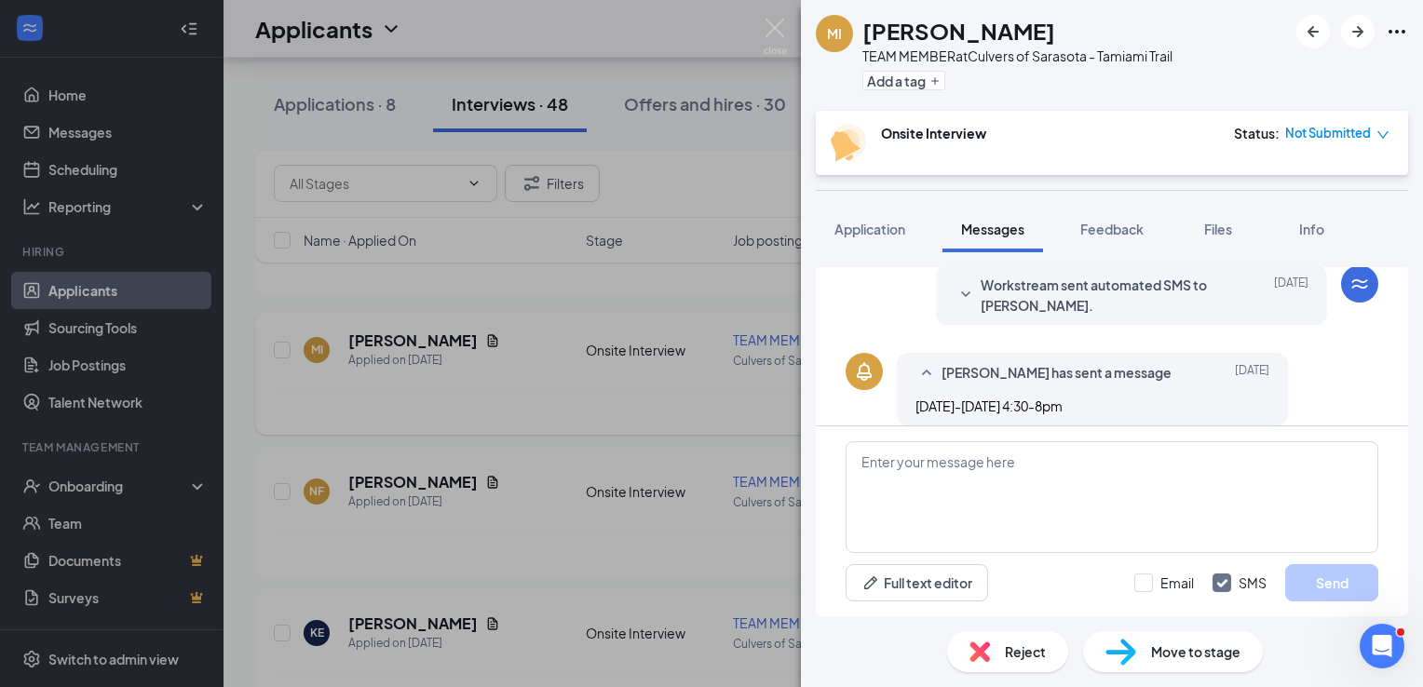
scroll to position [312, 0]
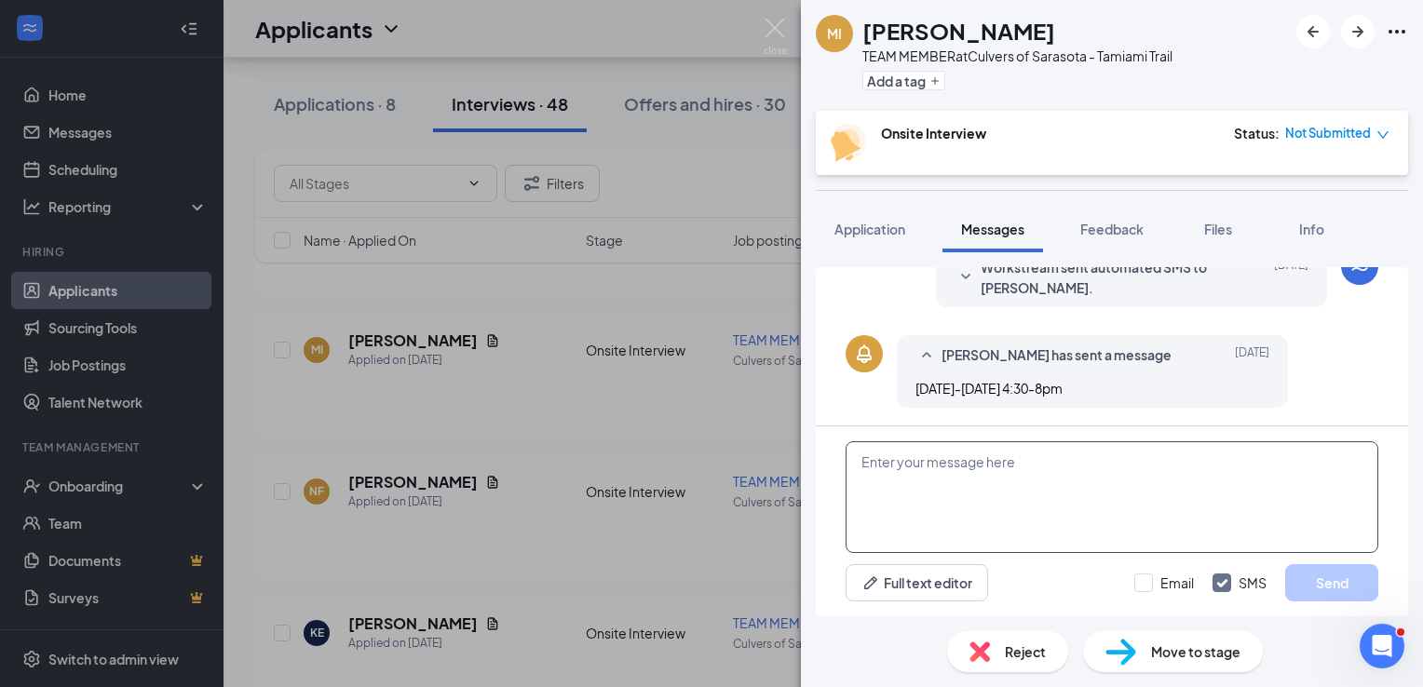
click at [1118, 486] on textarea at bounding box center [1112, 497] width 533 height 112
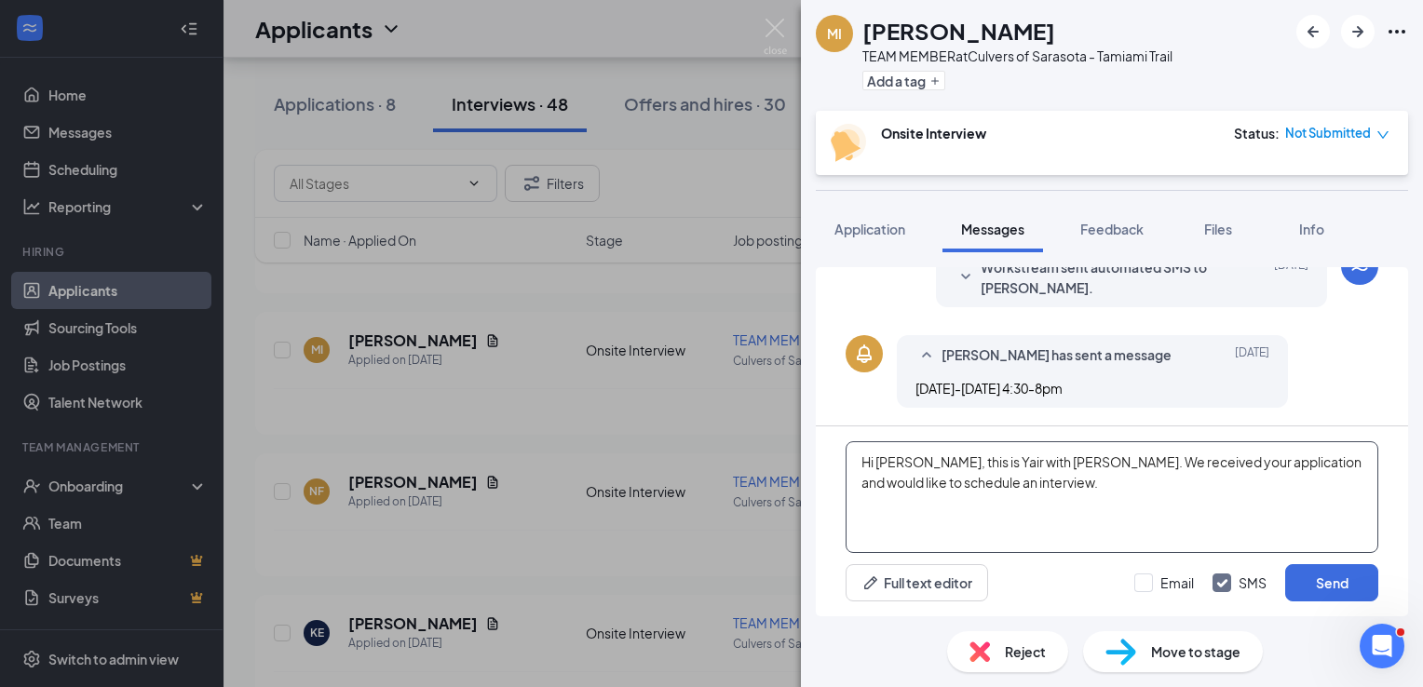
click at [1069, 479] on textarea "Hi [PERSON_NAME], this is Yair with [PERSON_NAME]. We received your application…" at bounding box center [1112, 497] width 533 height 112
type textarea "Hi [PERSON_NAME], this is Yair with [PERSON_NAME]. We received your application…"
click at [1350, 581] on button "Send" at bounding box center [1331, 582] width 93 height 37
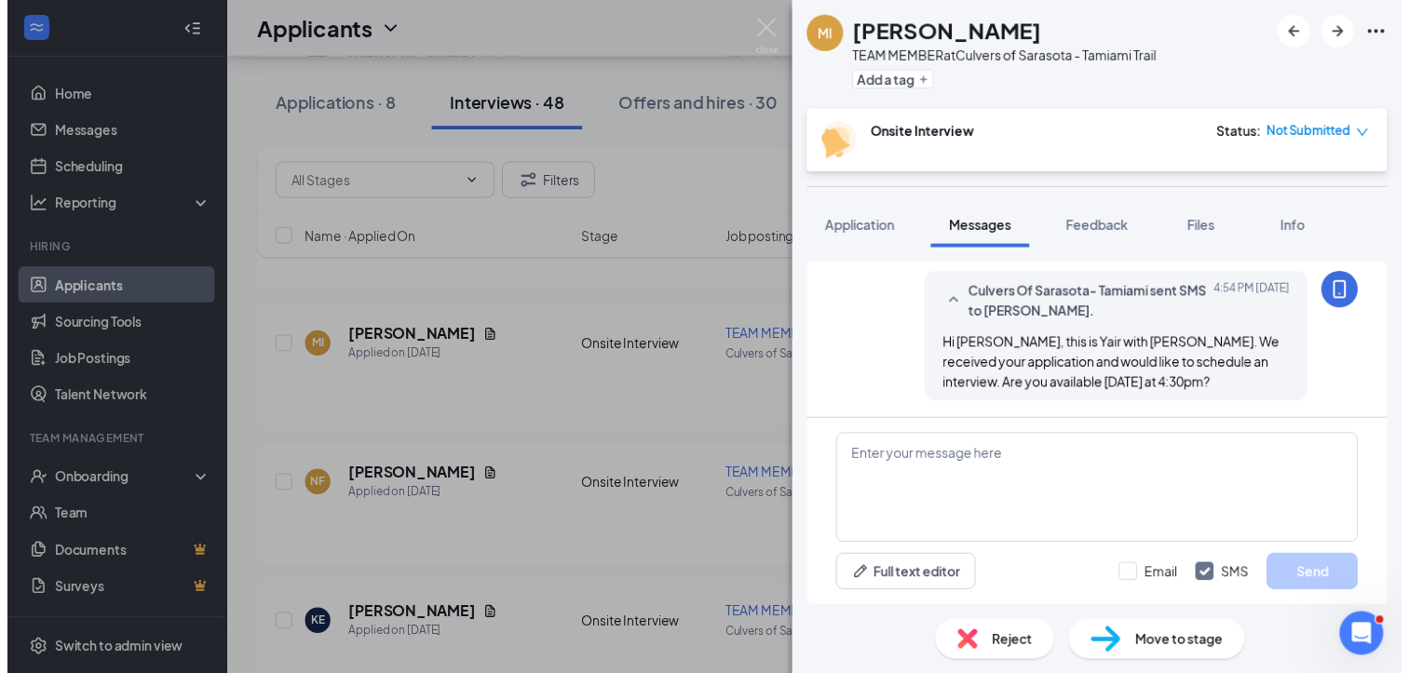
scroll to position [472, 0]
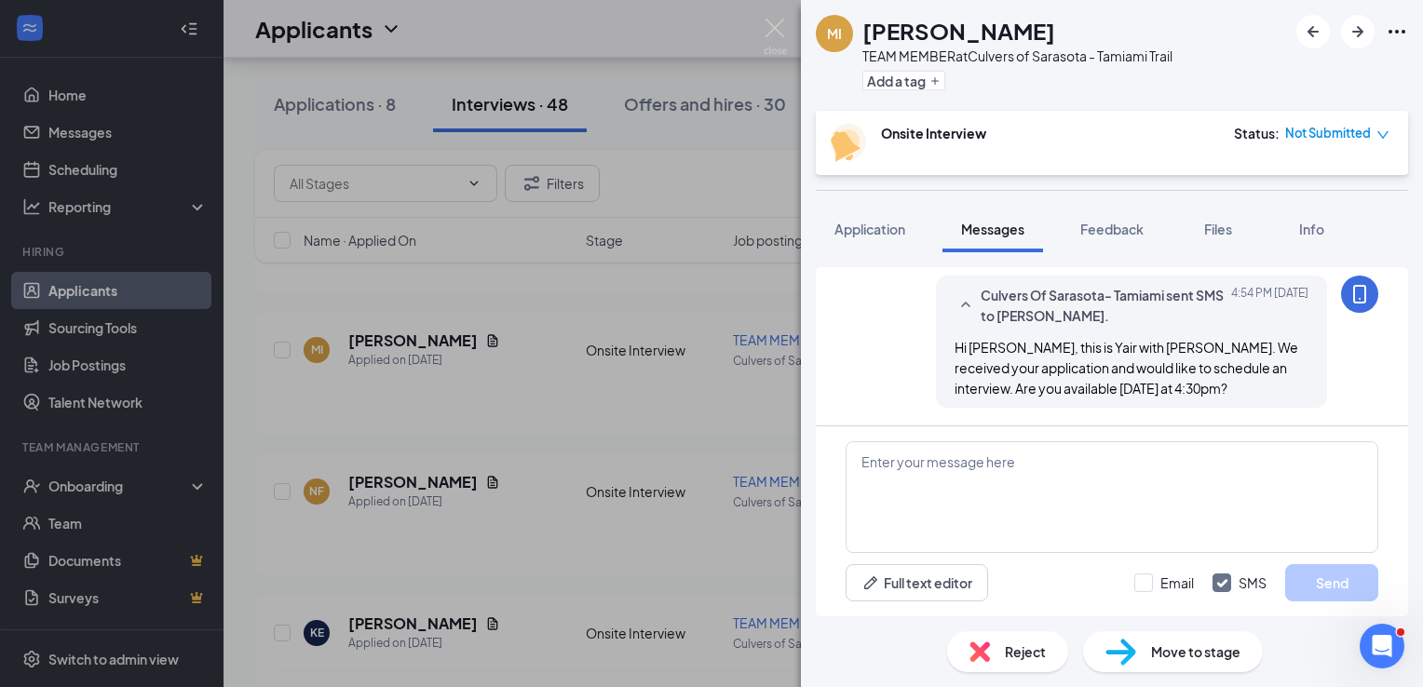
click at [776, 13] on div "MI [PERSON_NAME] TEAM MEMBER at Culvers of Sarasota - Tamiami Trail Add a tag O…" at bounding box center [711, 343] width 1423 height 687
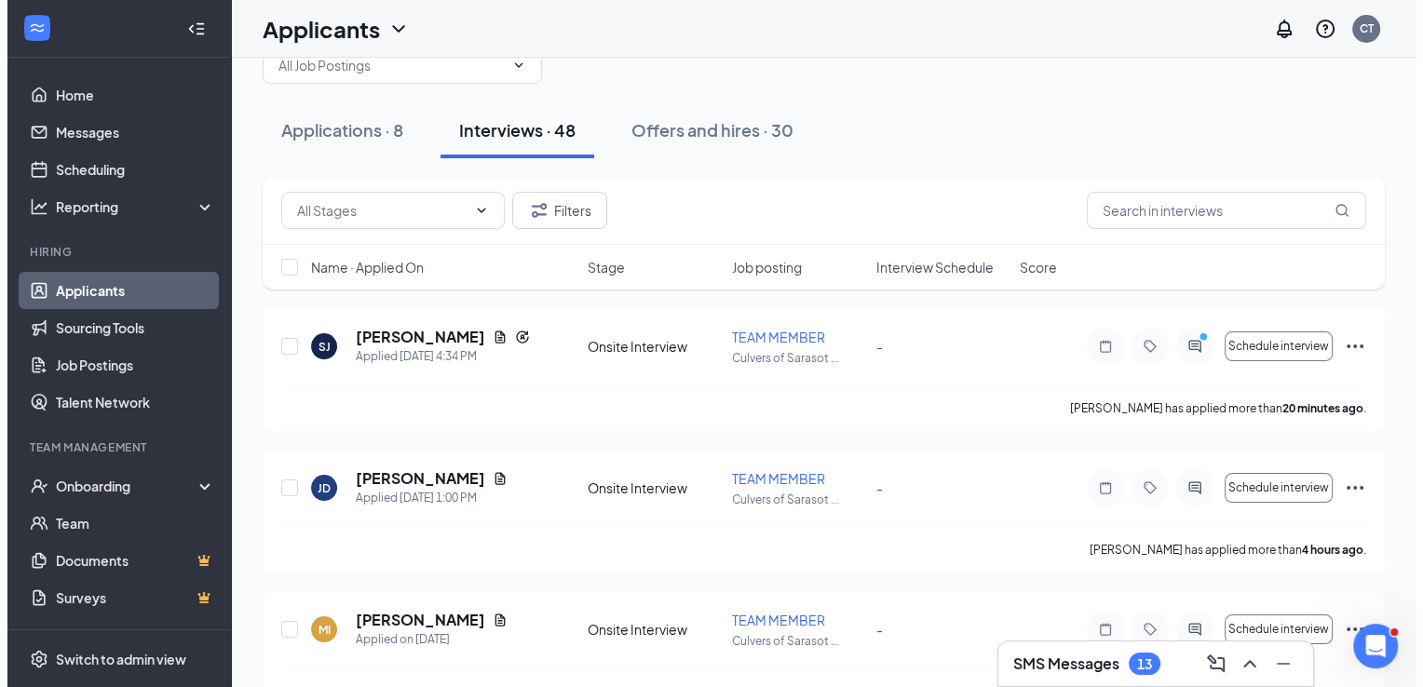
scroll to position [7, 0]
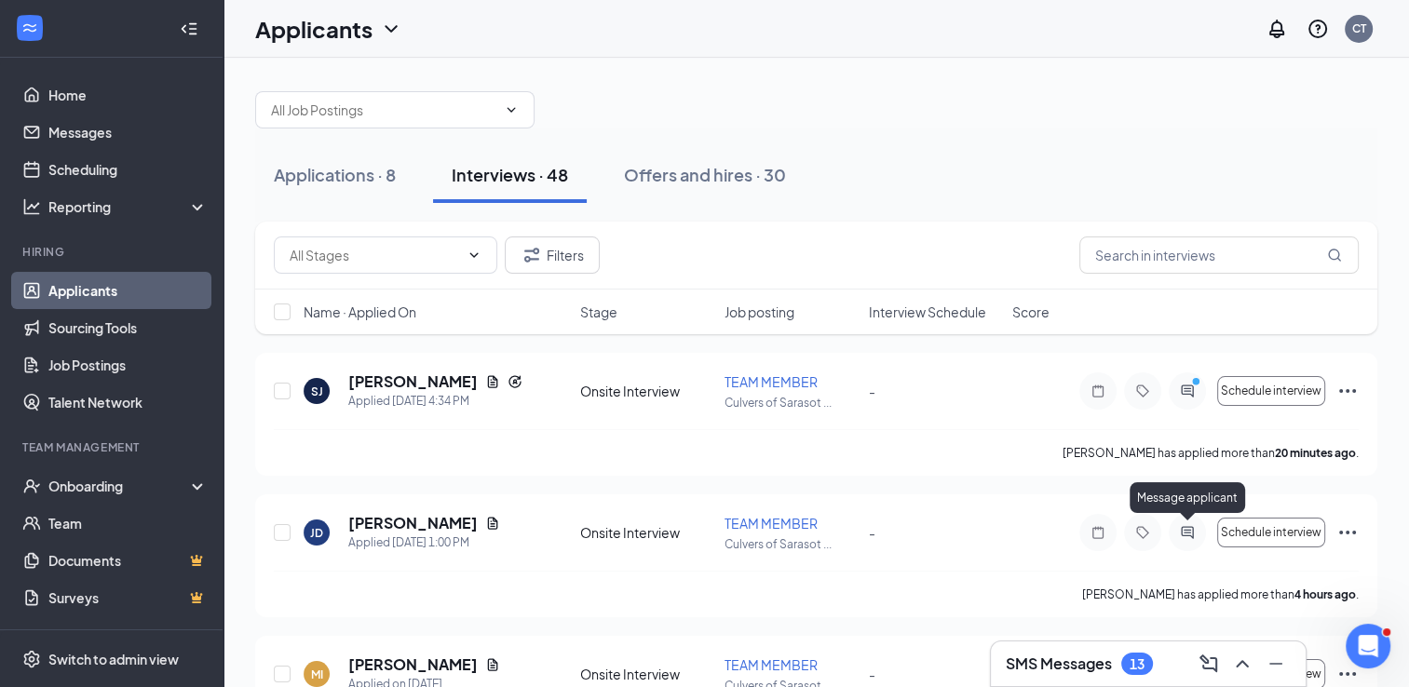
click at [1192, 529] on icon "ActiveChat" at bounding box center [1187, 532] width 22 height 15
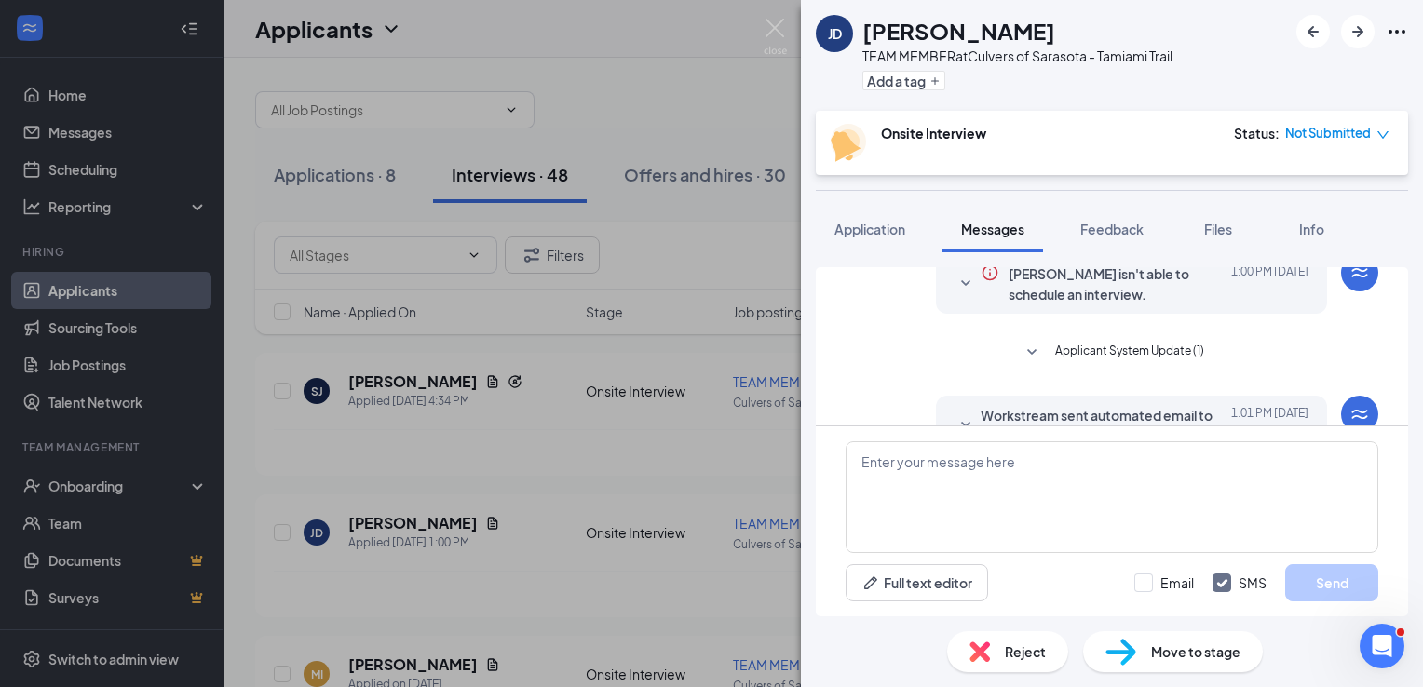
scroll to position [332, 0]
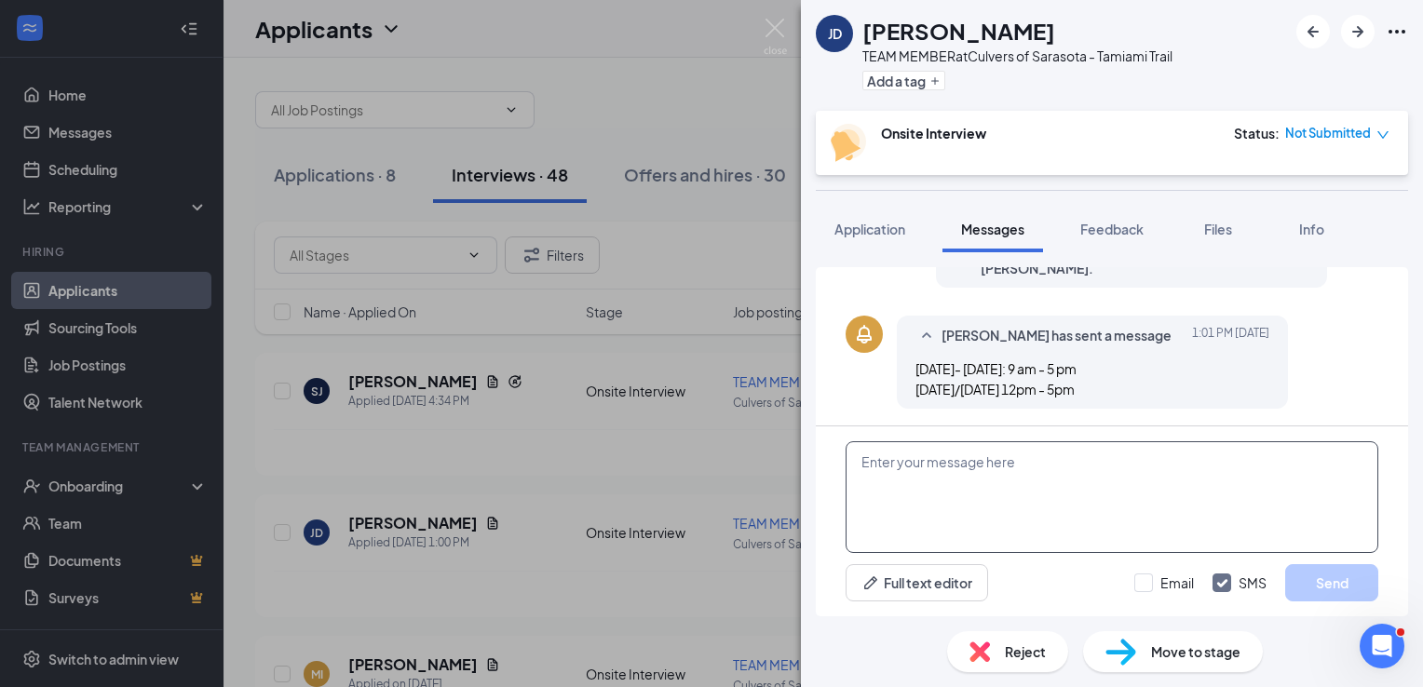
click at [1192, 529] on textarea at bounding box center [1112, 497] width 533 height 112
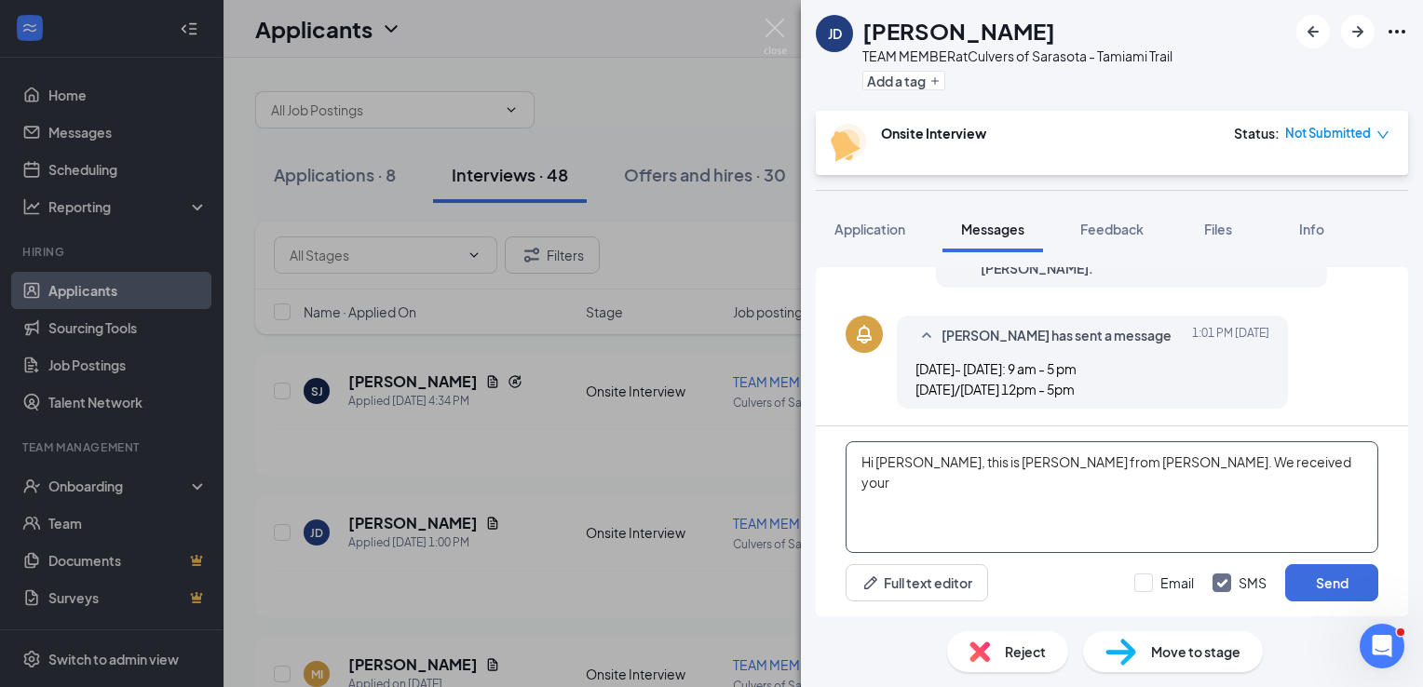
click at [1193, 465] on textarea "Hi [PERSON_NAME], this is [PERSON_NAME] from [PERSON_NAME]. We received your" at bounding box center [1112, 497] width 533 height 112
click at [1113, 485] on textarea "Hi [PERSON_NAME], this is [PERSON_NAME] from [PERSON_NAME]. We received your ap…" at bounding box center [1112, 497] width 533 height 112
type textarea "Hi [PERSON_NAME], this is [PERSON_NAME] from [PERSON_NAME]. We received your ap…"
click at [1352, 593] on button "Send" at bounding box center [1331, 582] width 93 height 37
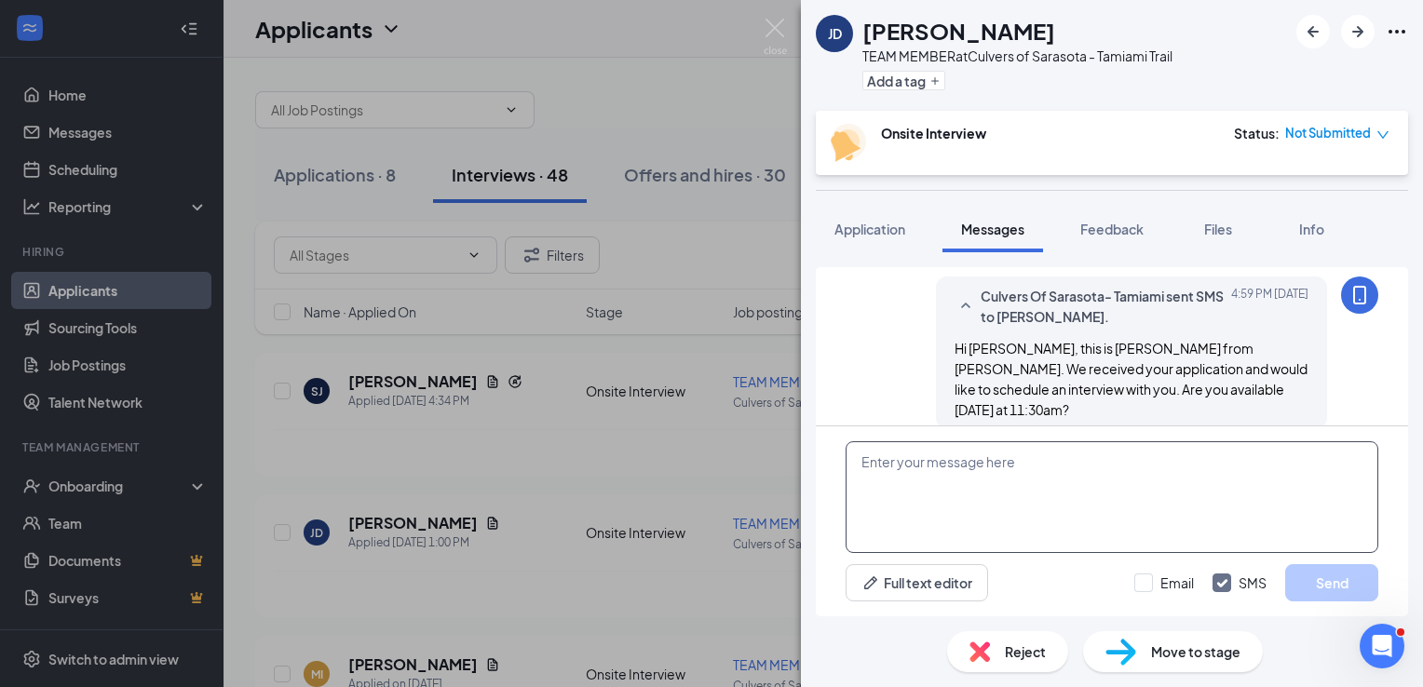
scroll to position [492, 0]
click at [1141, 388] on span "Hi [PERSON_NAME], this is [PERSON_NAME] from [PERSON_NAME]. We received your ap…" at bounding box center [1130, 379] width 353 height 78
click at [1142, 501] on textarea at bounding box center [1112, 497] width 533 height 112
type textarea "f"
type textarea "[DATE] at 11:30am*"
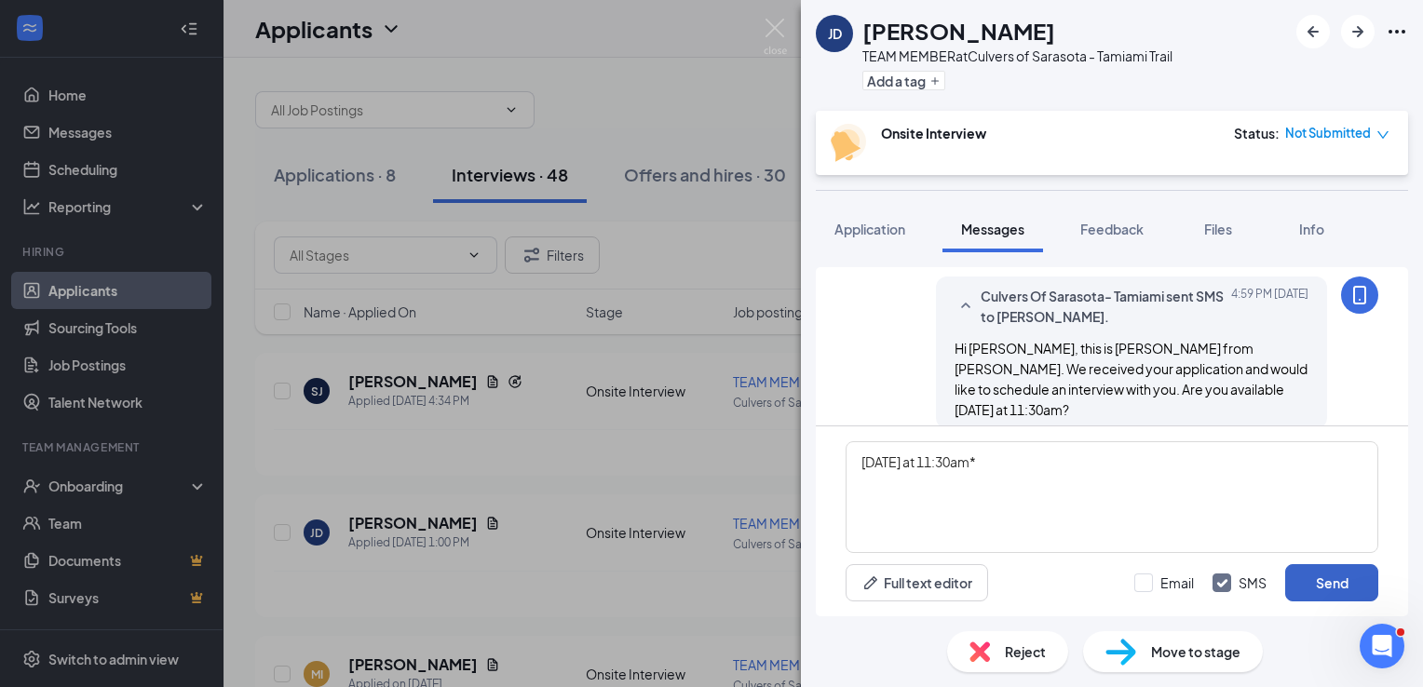
click at [1331, 583] on button "Send" at bounding box center [1331, 582] width 93 height 37
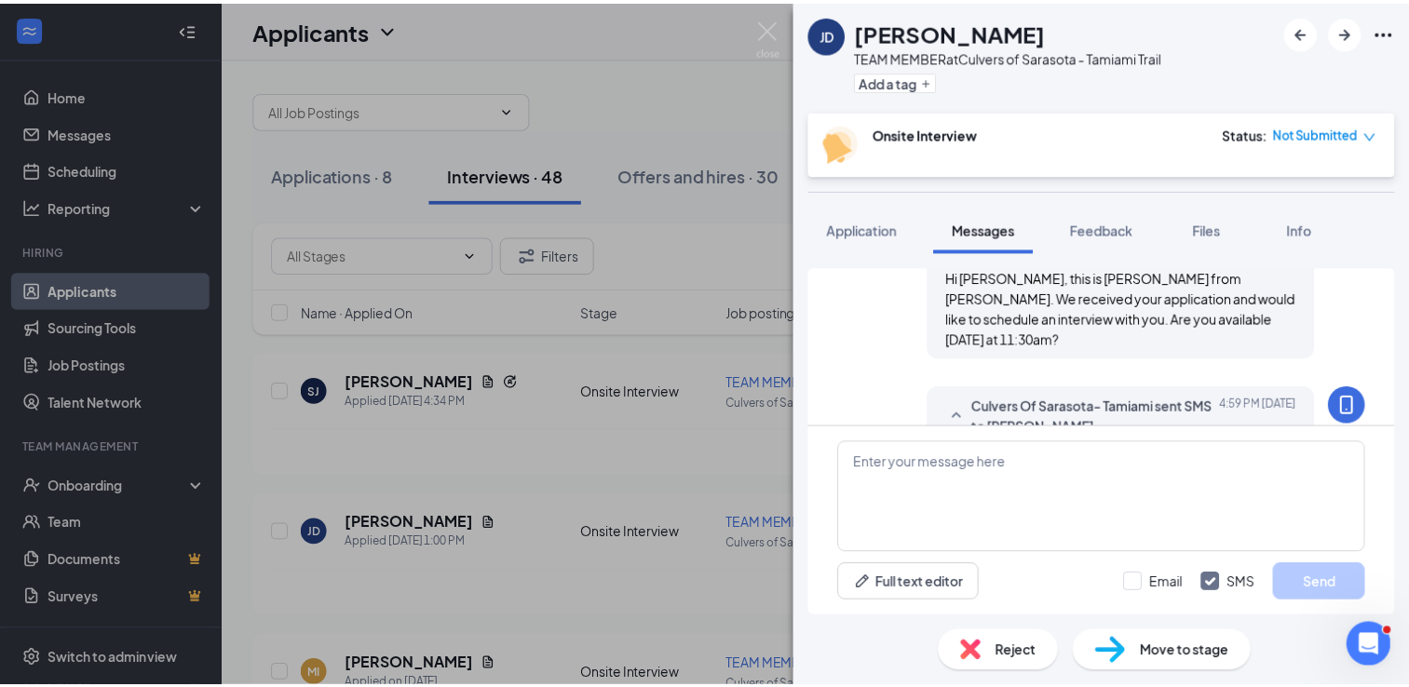
scroll to position [611, 0]
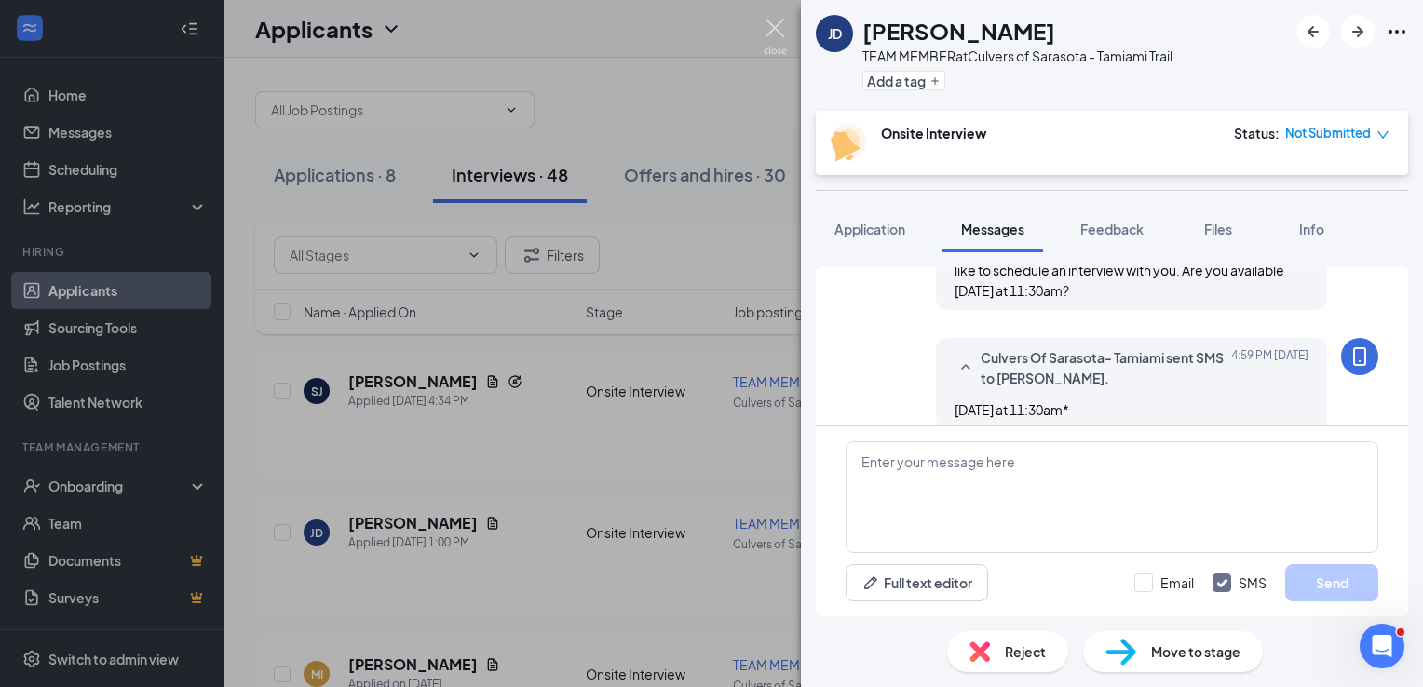
click at [781, 30] on img at bounding box center [775, 37] width 23 height 36
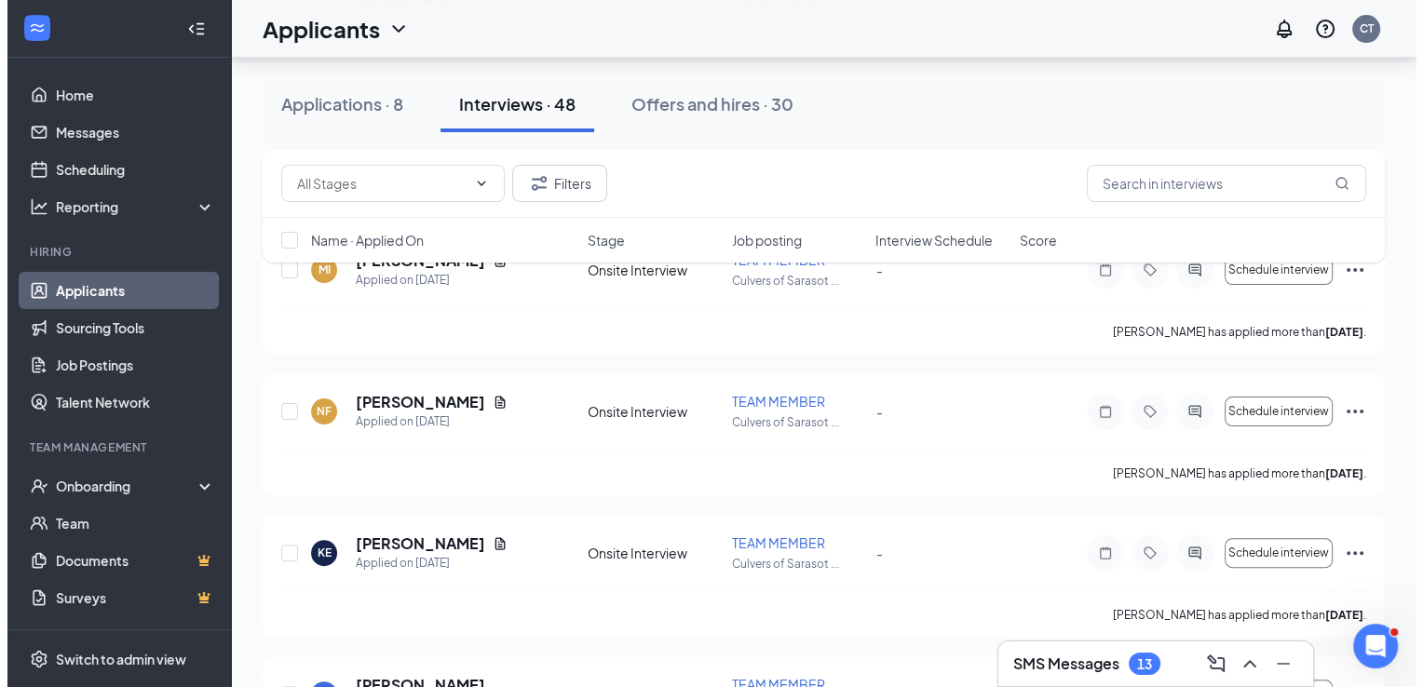
scroll to position [413, 0]
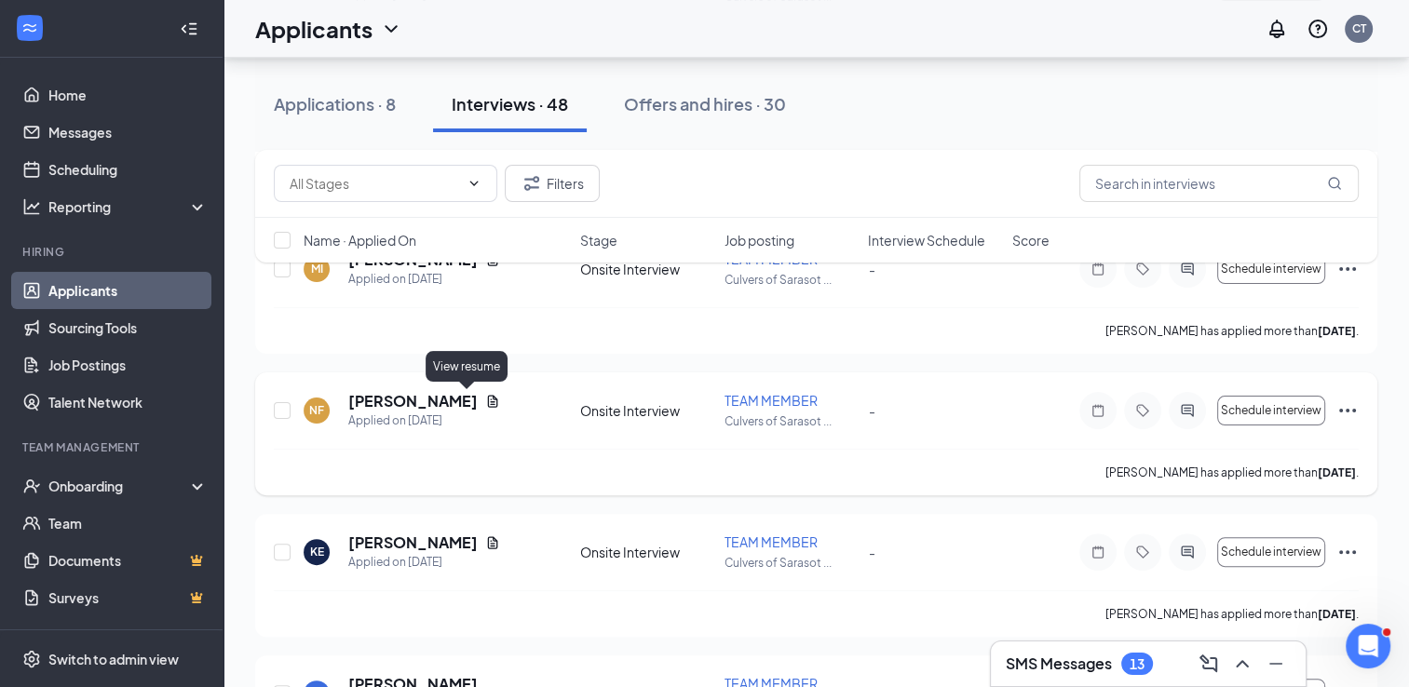
click at [485, 397] on icon "Document" at bounding box center [492, 401] width 15 height 15
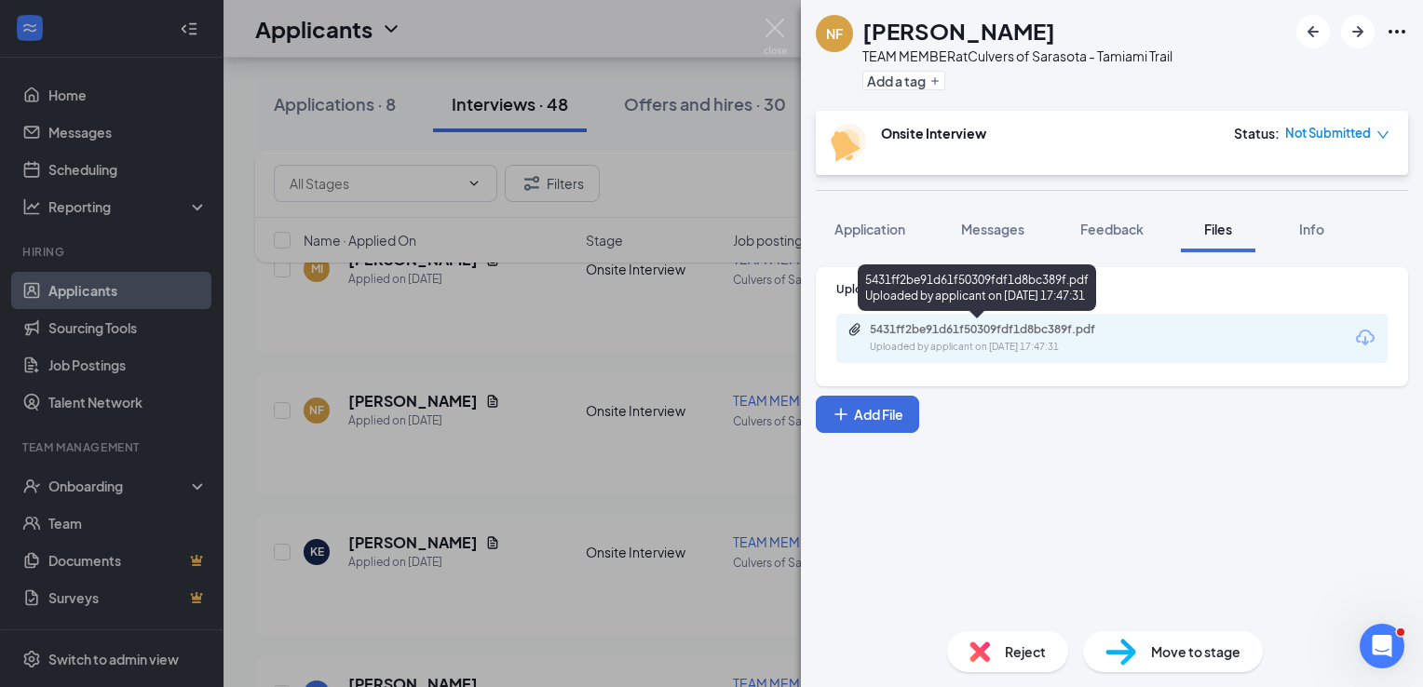
click at [958, 326] on div "5431ff2be91d61f50309fdf1d8bc389f.pdf" at bounding box center [1000, 329] width 261 height 15
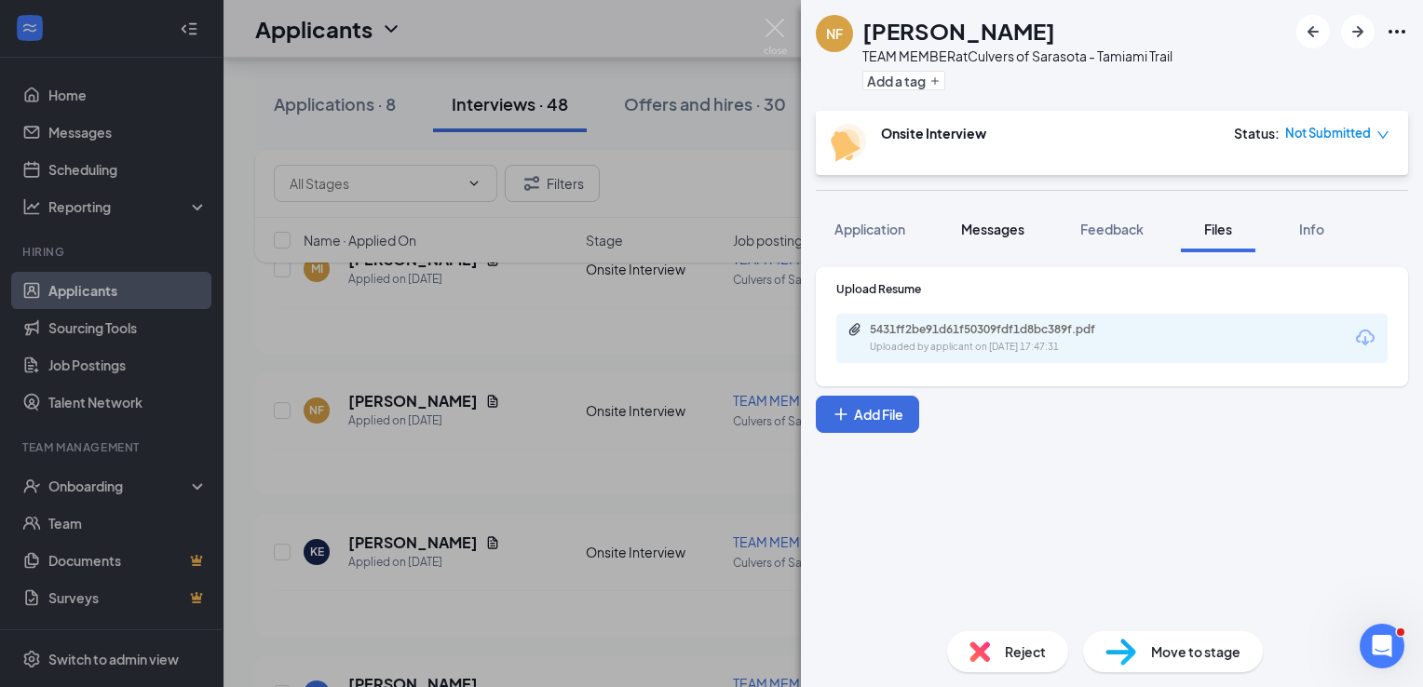
click at [1000, 229] on span "Messages" at bounding box center [992, 229] width 63 height 17
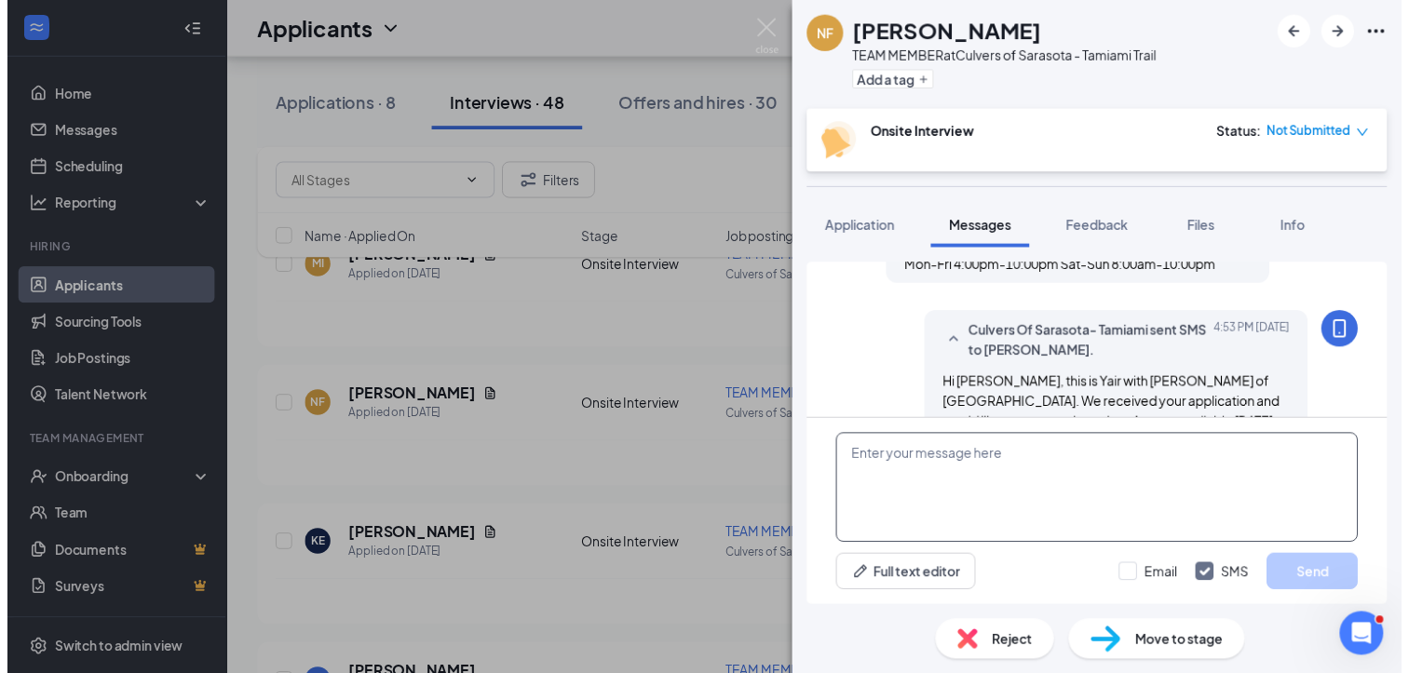
scroll to position [472, 0]
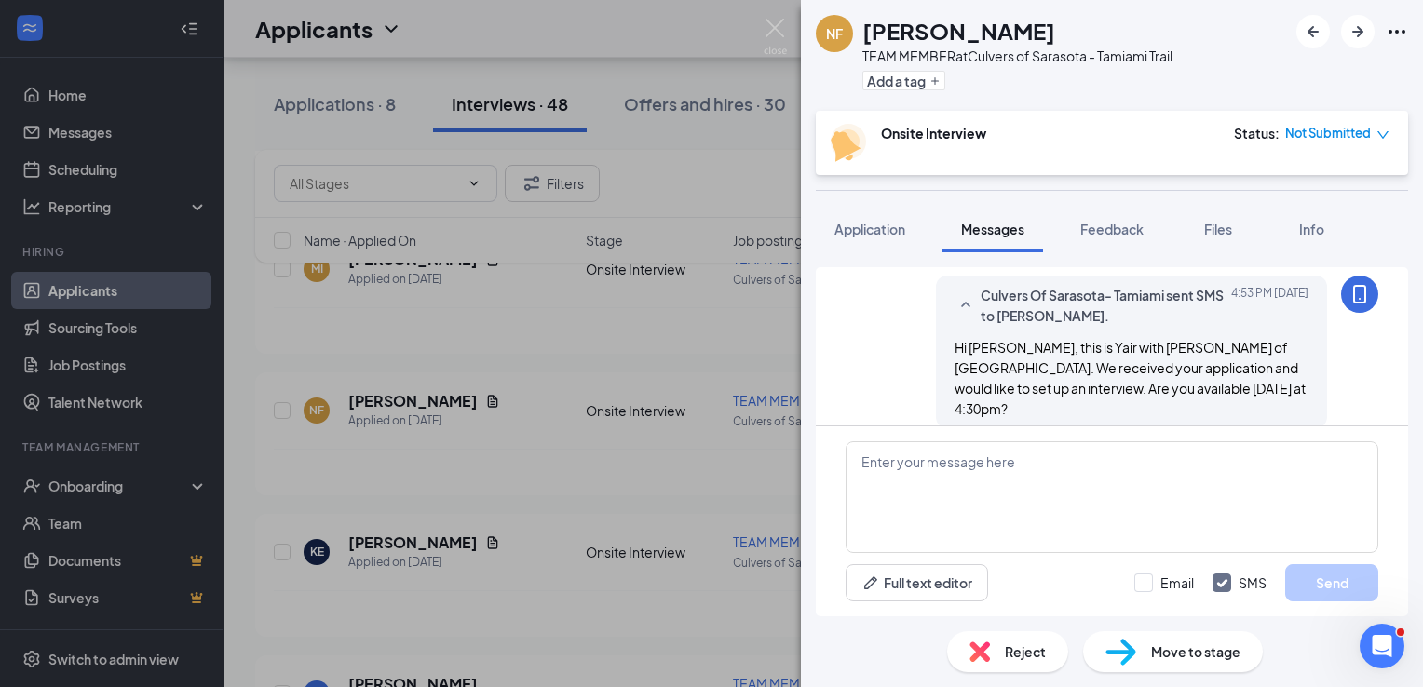
click at [536, 415] on div "NF [PERSON_NAME] TEAM MEMBER at Culvers of Sarasota - Tamiami Trail Add a tag O…" at bounding box center [711, 343] width 1423 height 687
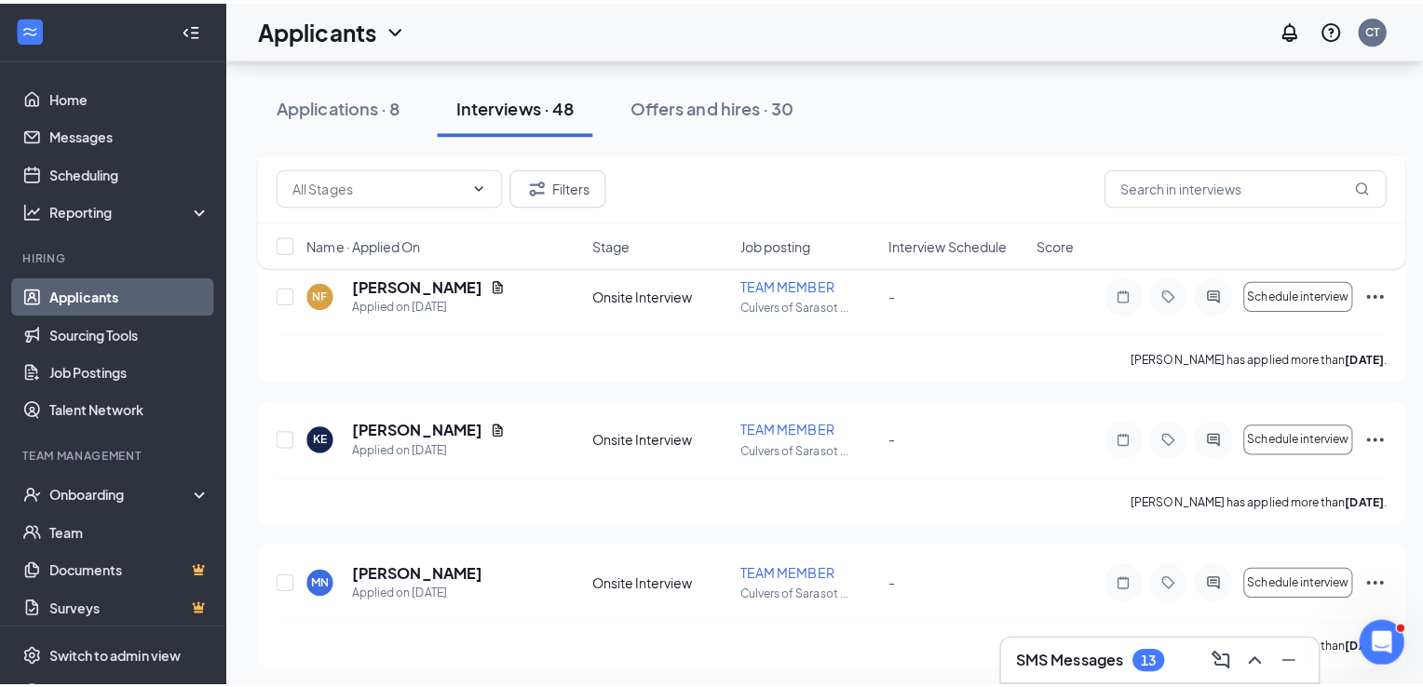
scroll to position [550, 0]
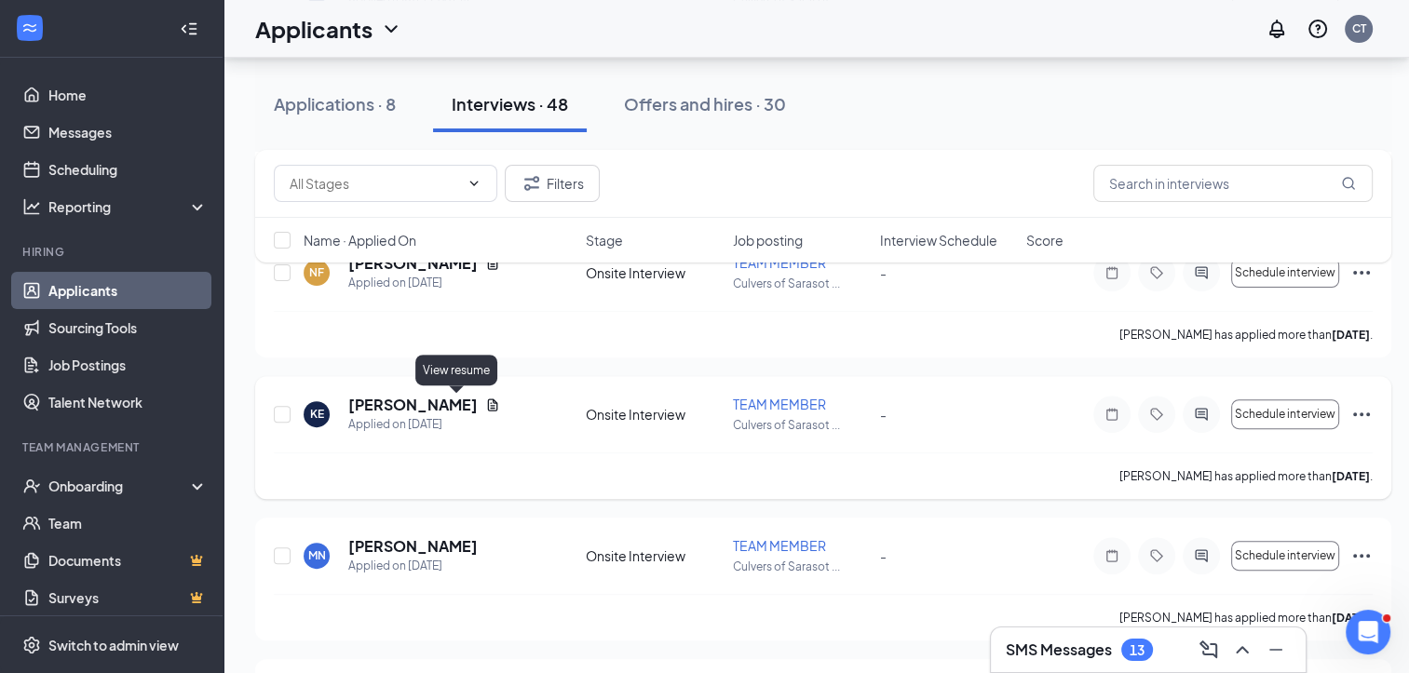
click at [485, 405] on icon "Document" at bounding box center [492, 405] width 15 height 15
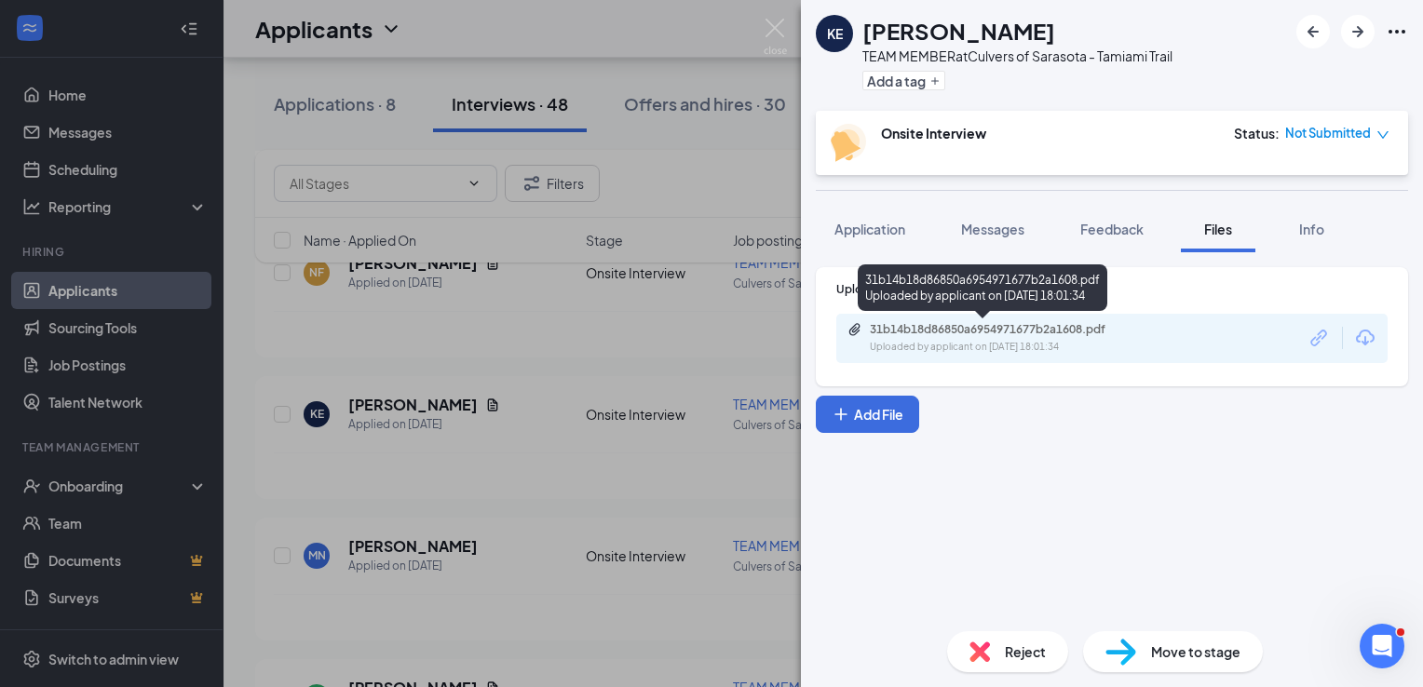
click at [918, 328] on div "31b14b18d86850a6954971677b2a1608.pdf" at bounding box center [1000, 329] width 261 height 15
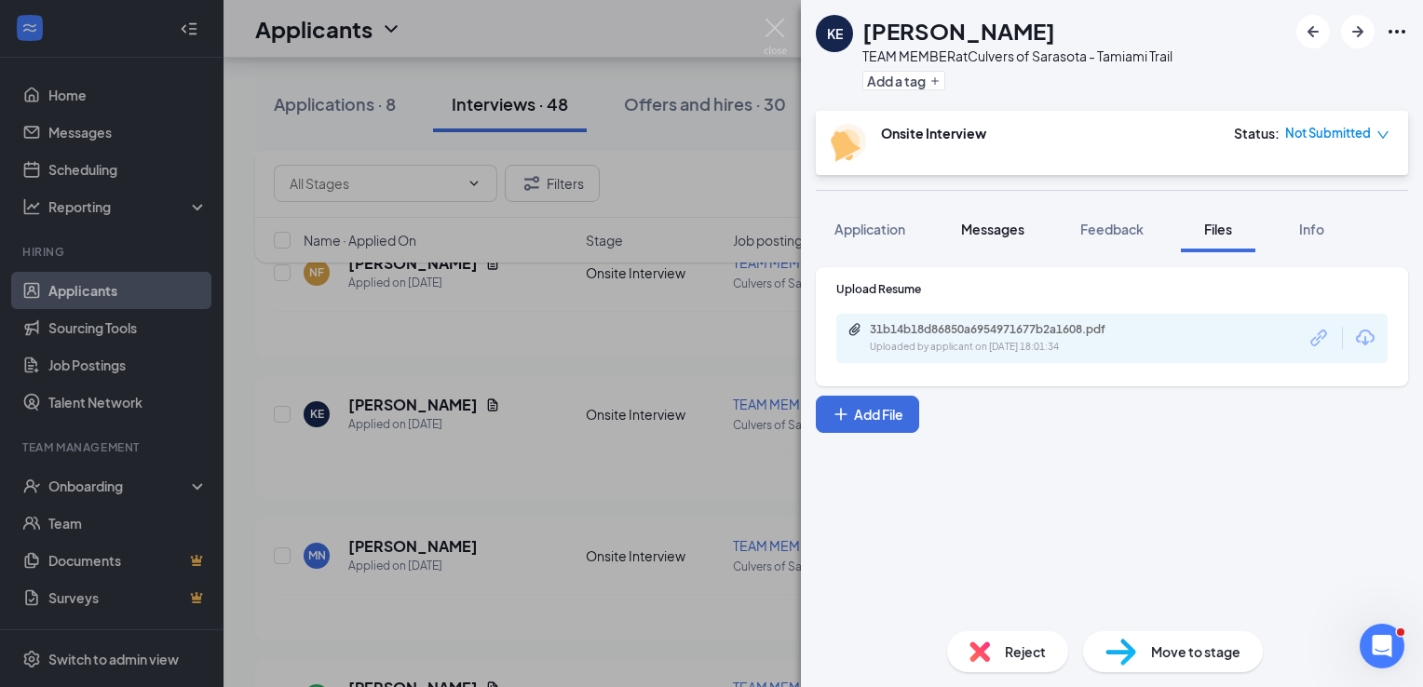
click at [1010, 237] on div "Messages" at bounding box center [992, 229] width 63 height 19
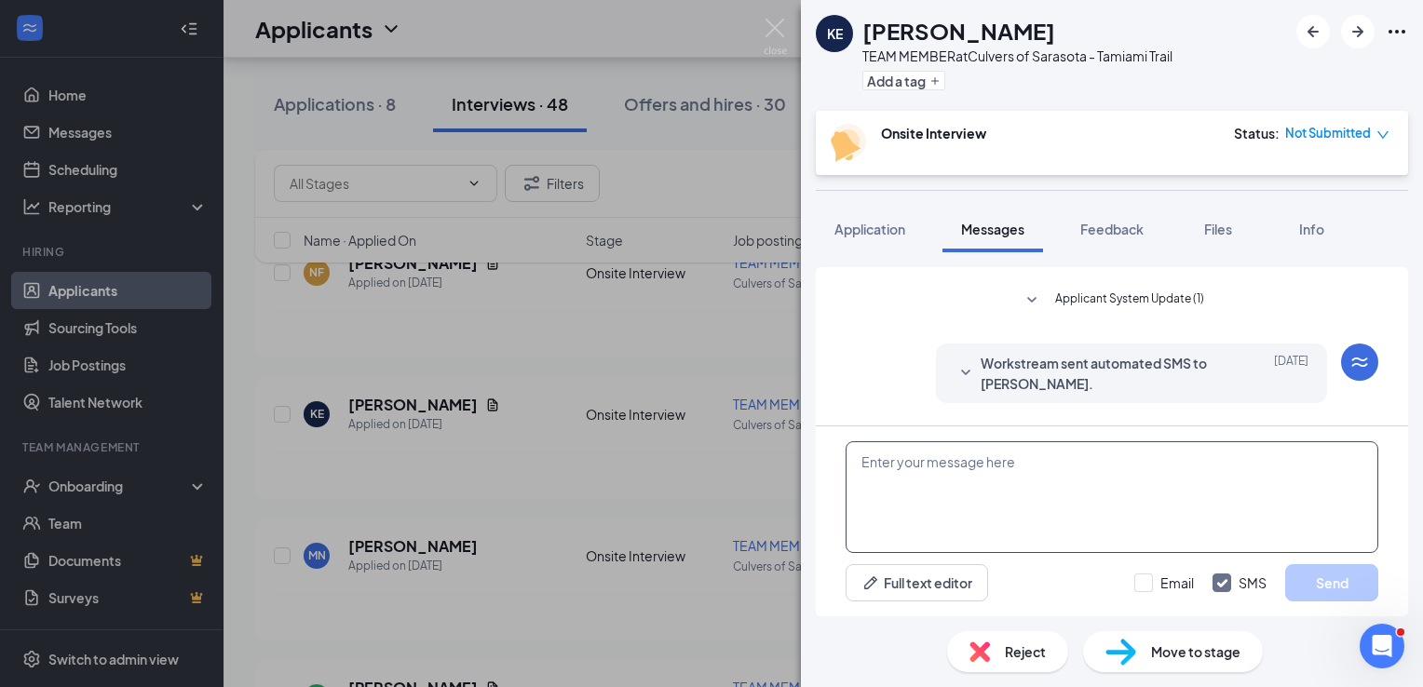
scroll to position [454, 0]
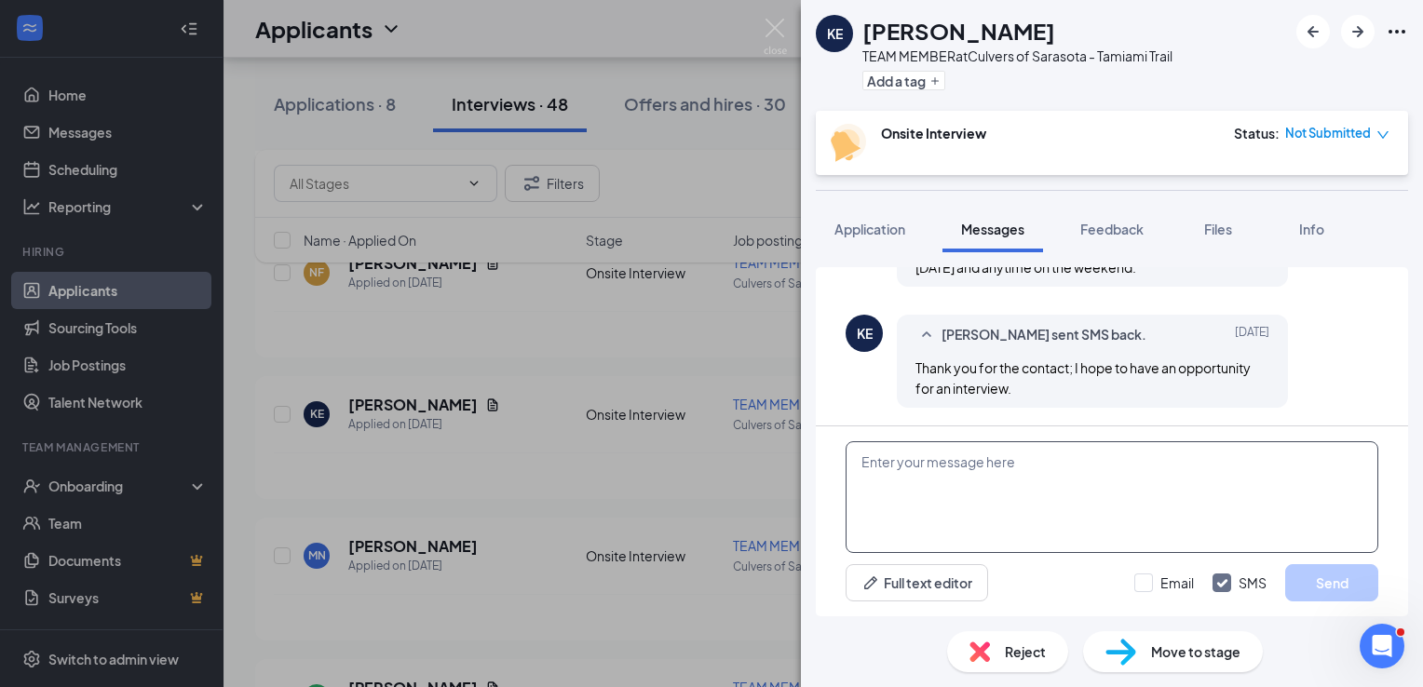
click at [1029, 464] on textarea at bounding box center [1112, 497] width 533 height 112
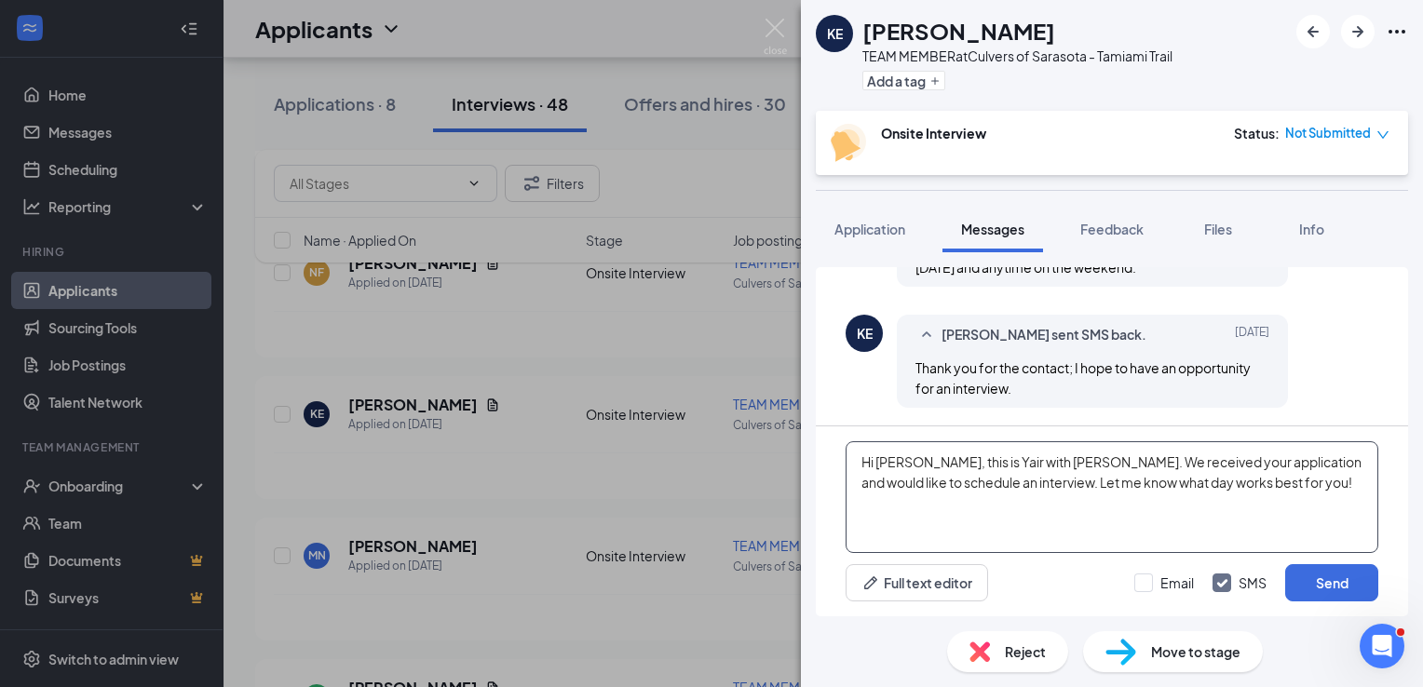
click at [1171, 479] on textarea "Hi [PERSON_NAME], this is Yair with [PERSON_NAME]. We received your application…" at bounding box center [1112, 497] width 533 height 112
type textarea "Hi [PERSON_NAME], this is Yair with [PERSON_NAME]. We received your application…"
click at [1354, 587] on button "Send" at bounding box center [1331, 582] width 93 height 37
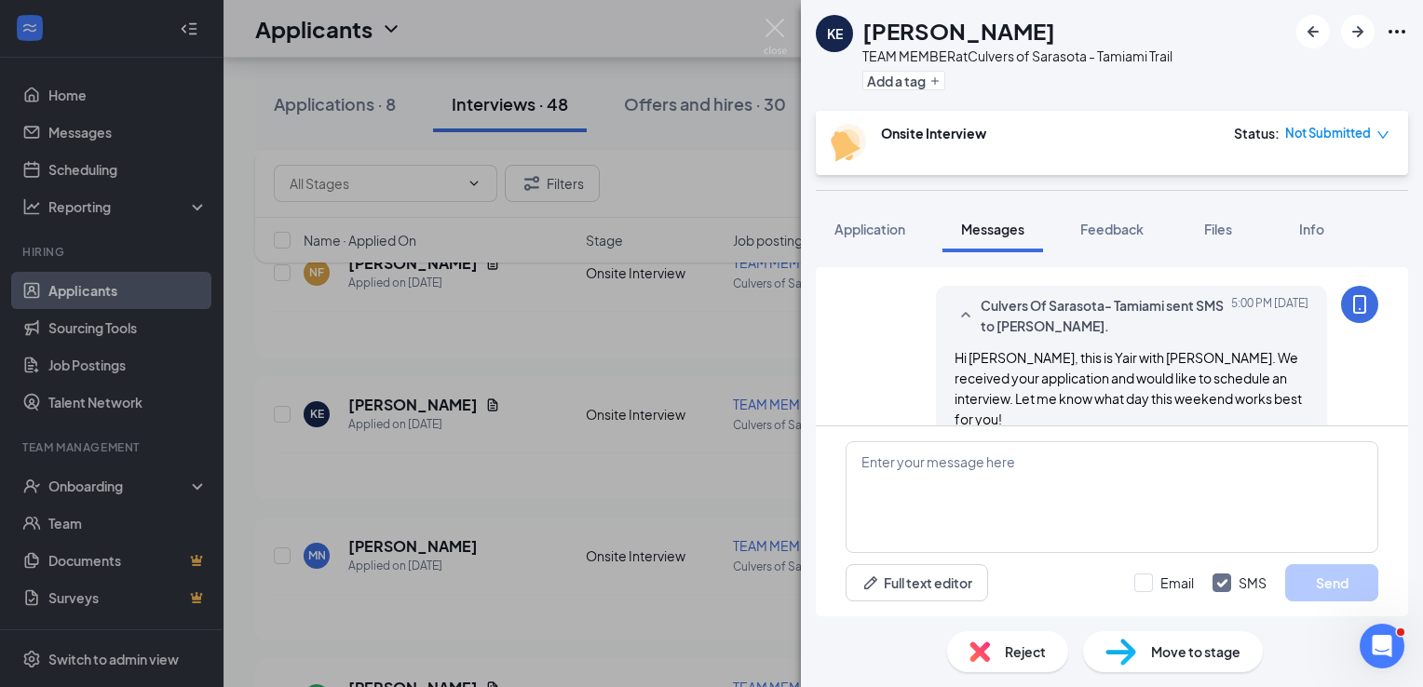
scroll to position [604, 0]
click at [1144, 477] on textarea at bounding box center [1112, 497] width 533 height 112
type textarea "Possibly [DATE] at 5pm?"
click at [1319, 568] on button "Send" at bounding box center [1331, 582] width 93 height 37
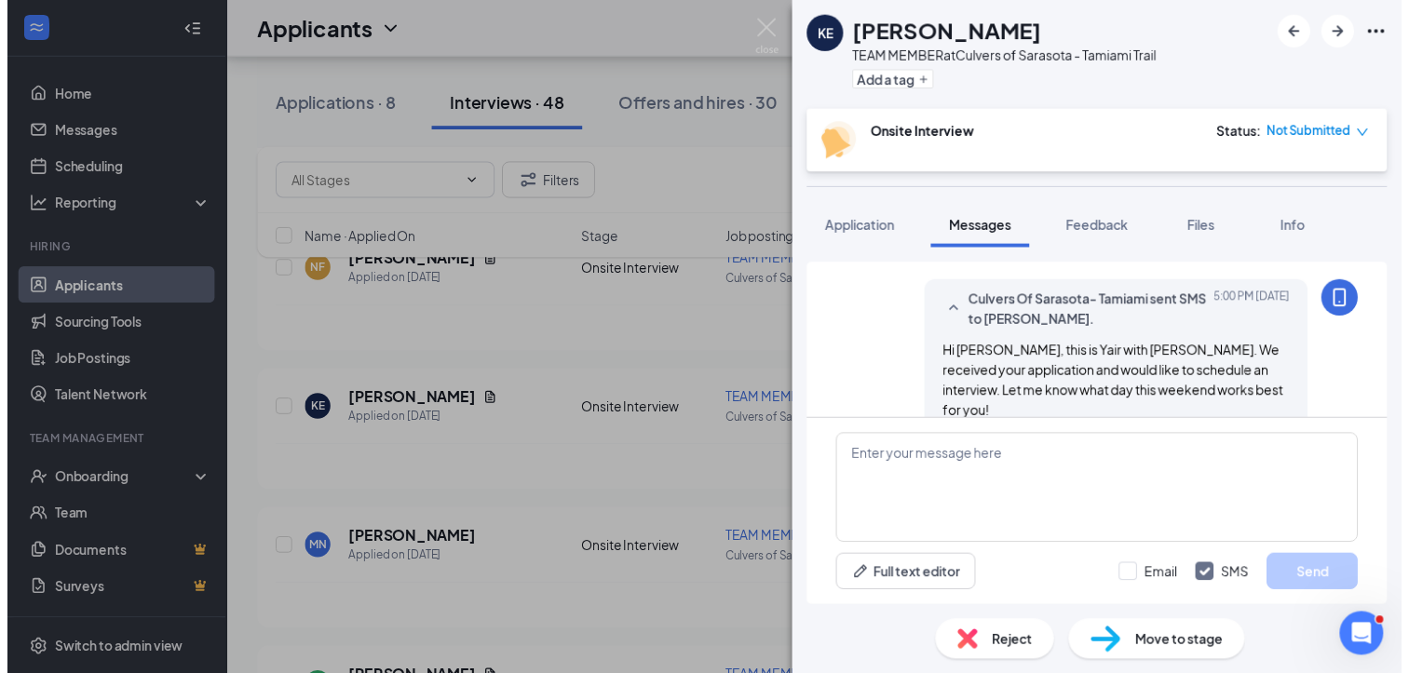
scroll to position [733, 0]
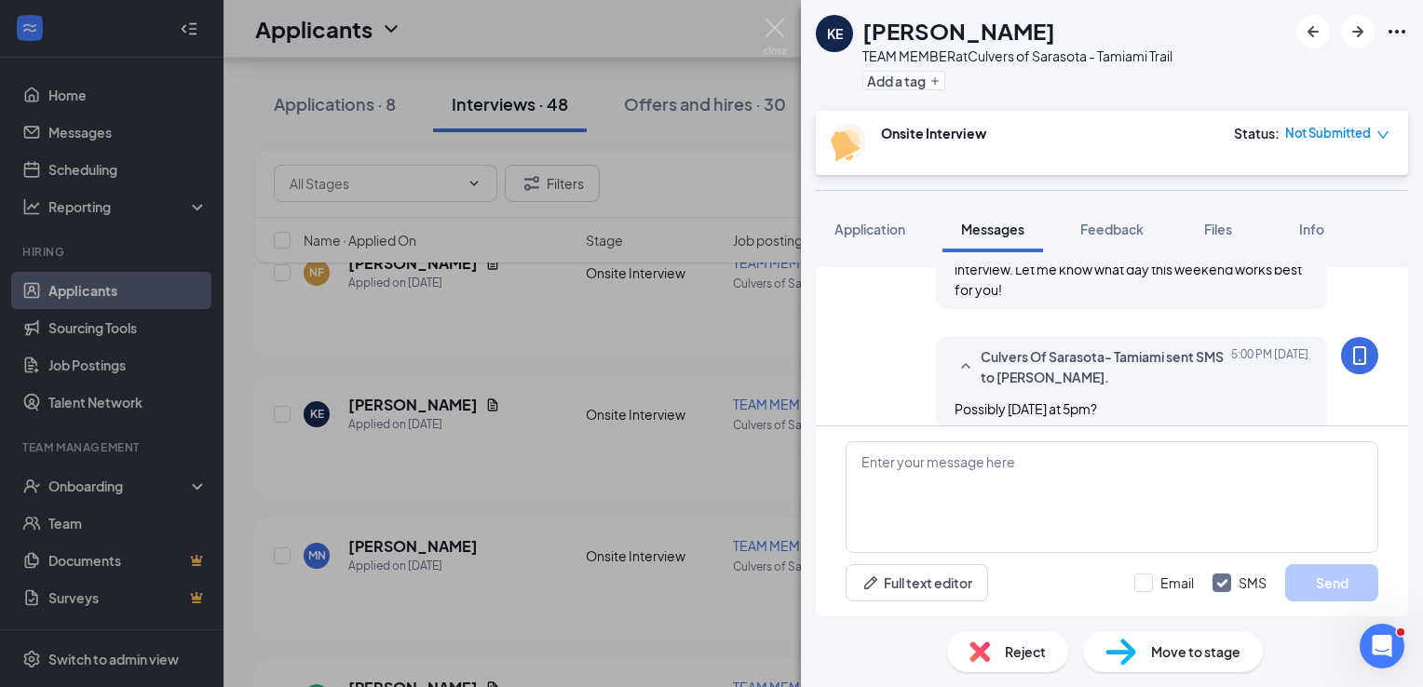
click at [789, 38] on div "KE [PERSON_NAME] TEAM MEMBER at Culvers of Sarasota - Tamiami Trail Add a tag O…" at bounding box center [711, 343] width 1423 height 687
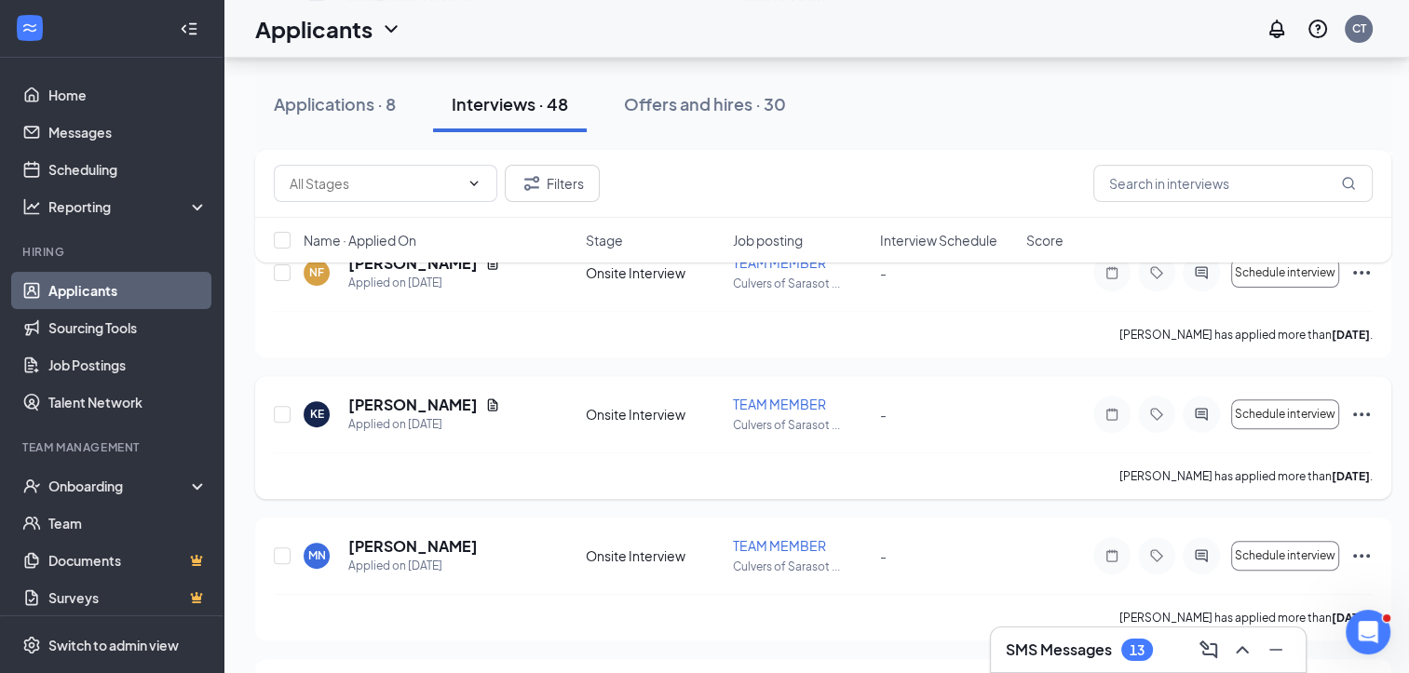
scroll to position [781, 0]
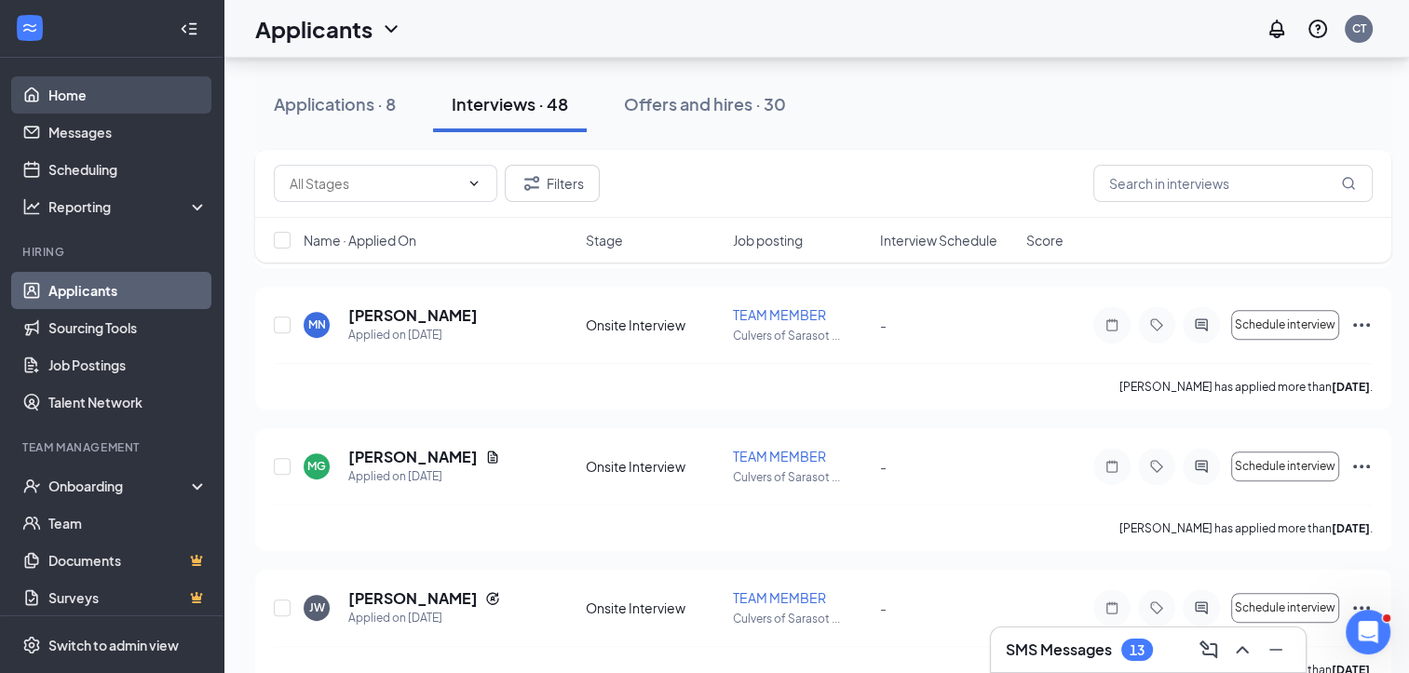
click at [82, 106] on link "Home" at bounding box center [127, 94] width 159 height 37
